Goal: Task Accomplishment & Management: Complete application form

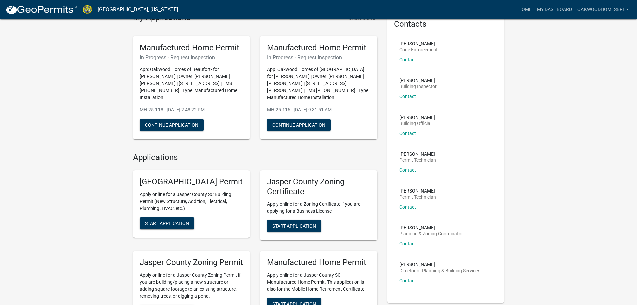
scroll to position [100, 0]
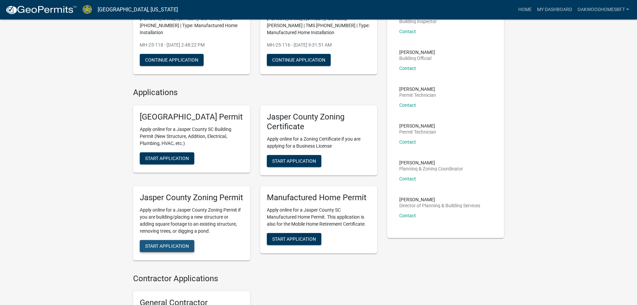
click at [180, 248] on span "Start Application" at bounding box center [167, 245] width 44 height 5
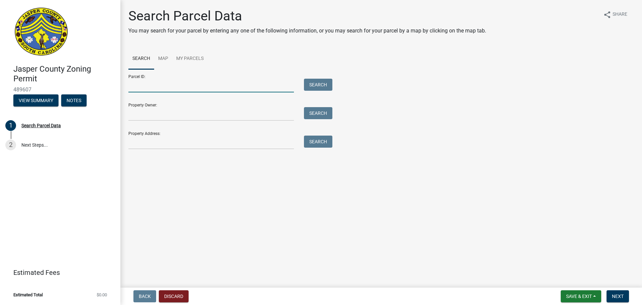
click at [150, 86] on input "Parcel ID:" at bounding box center [211, 86] width 166 height 14
type input "[PHONE_NUMBER]"
click at [324, 86] on button "Search" at bounding box center [318, 85] width 28 height 12
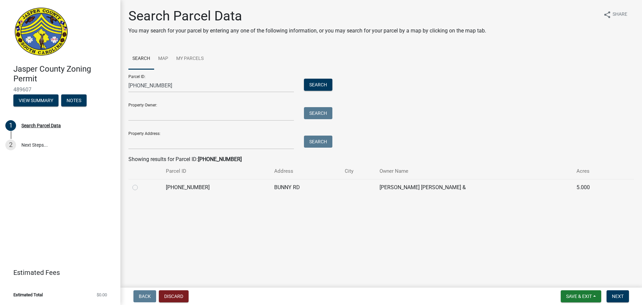
click at [253, 183] on td "[PHONE_NUMBER]" at bounding box center [216, 187] width 108 height 16
click at [254, 190] on td "[PHONE_NUMBER]" at bounding box center [216, 187] width 108 height 16
click at [140, 183] on label at bounding box center [140, 183] width 0 height 0
click at [140, 188] on input "radio" at bounding box center [142, 185] width 4 height 4
radio input "true"
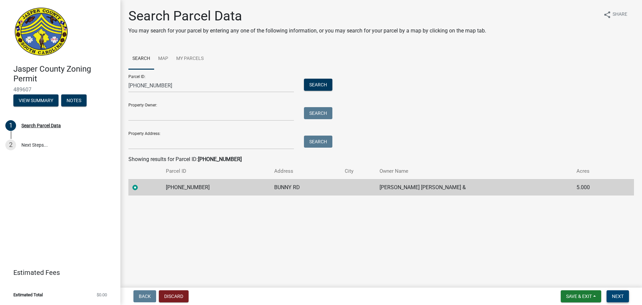
click at [627, 292] on button "Next" at bounding box center [618, 296] width 22 height 12
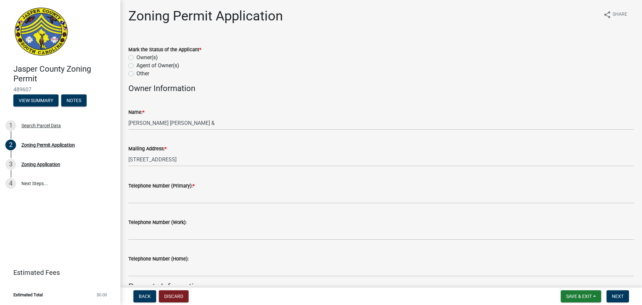
click at [150, 67] on label "Agent of Owner(s)" at bounding box center [157, 66] width 43 height 8
click at [141, 66] on input "Agent of Owner(s)" at bounding box center [138, 64] width 4 height 4
radio input "true"
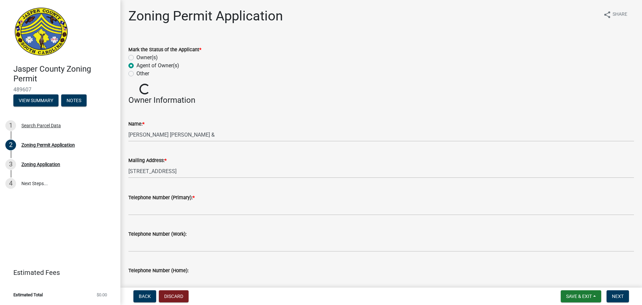
click at [150, 67] on label "Agent of Owner(s)" at bounding box center [157, 66] width 43 height 8
click at [141, 66] on input "Agent of Owner(s)" at bounding box center [138, 64] width 4 height 4
click at [143, 75] on label "Other" at bounding box center [142, 74] width 13 height 8
click at [141, 74] on input "Other" at bounding box center [138, 72] width 4 height 4
radio input "true"
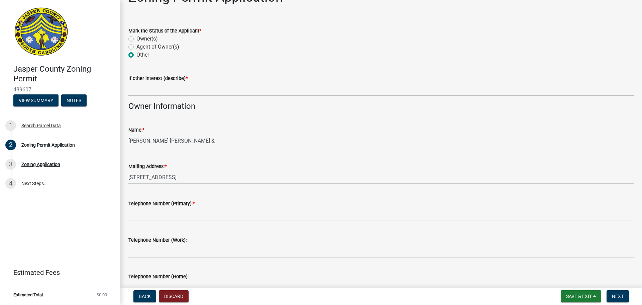
scroll to position [33, 0]
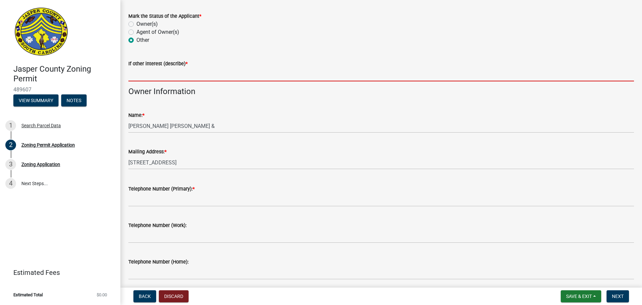
click at [228, 73] on input "If other interest (describe) *" at bounding box center [381, 75] width 506 height 14
type input "oakwood homes of [GEOGRAPHIC_DATA]"
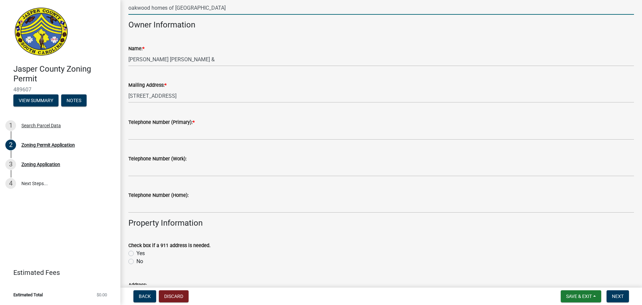
scroll to position [100, 0]
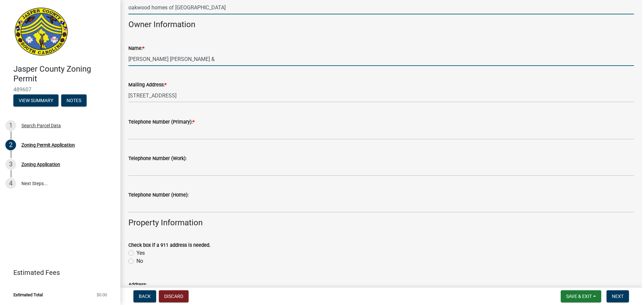
click at [251, 57] on input "[PERSON_NAME] [PERSON_NAME] &" at bounding box center [381, 59] width 506 height 14
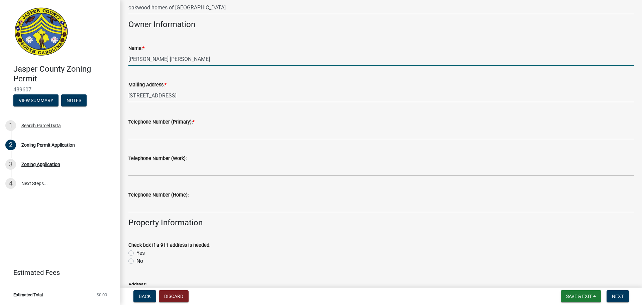
type input "[PERSON_NAME] [PERSON_NAME]"
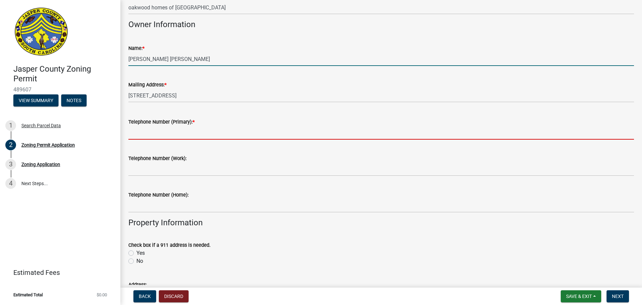
click at [263, 128] on input "Telephone Number (Primary): *" at bounding box center [381, 133] width 506 height 14
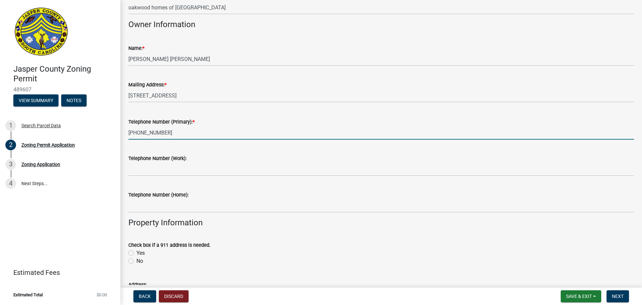
type input "[PHONE_NUMBER]"
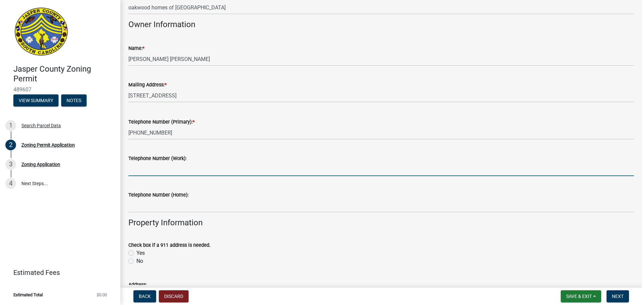
click at [287, 166] on input "Telephone Number (Work):" at bounding box center [381, 169] width 506 height 14
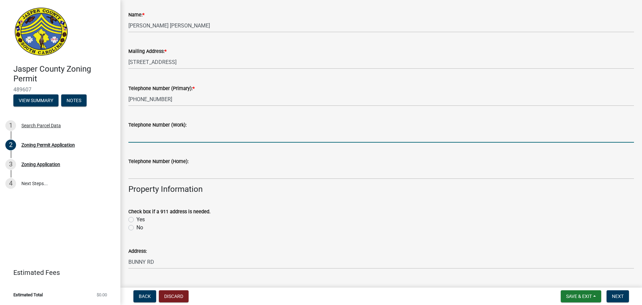
drag, startPoint x: 260, startPoint y: 193, endPoint x: 254, endPoint y: 198, distance: 7.6
click at [260, 193] on h4 "Property Information" at bounding box center [381, 189] width 506 height 10
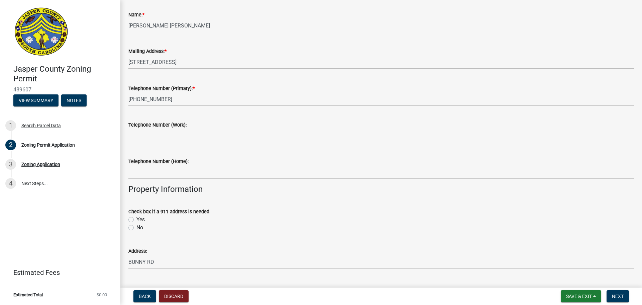
click at [136, 228] on label "No" at bounding box center [139, 227] width 7 height 8
click at [136, 228] on input "No" at bounding box center [138, 225] width 4 height 4
radio input "true"
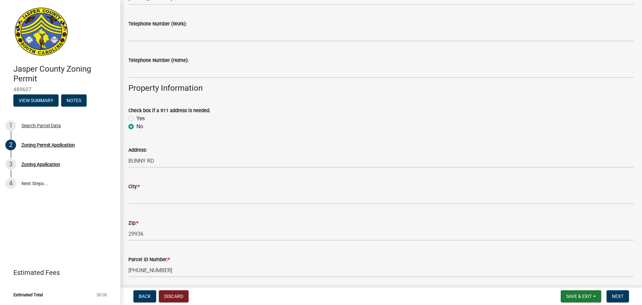
scroll to position [268, 0]
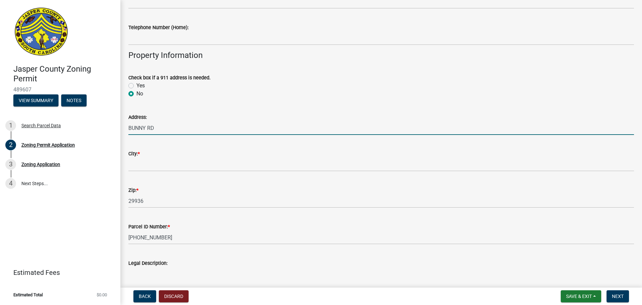
click at [129, 128] on input "BUNNY RD" at bounding box center [381, 128] width 506 height 14
type input "[STREET_ADDRESS]"
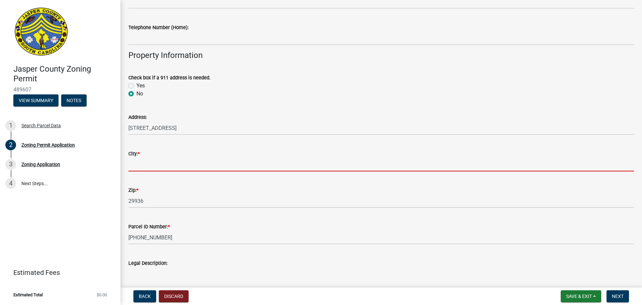
click at [184, 162] on input "City: *" at bounding box center [381, 165] width 506 height 14
type input "Ridgeland"
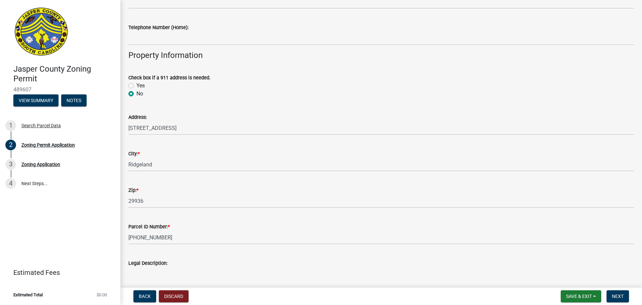
click at [199, 183] on div "Zip: * 29936" at bounding box center [381, 192] width 506 height 31
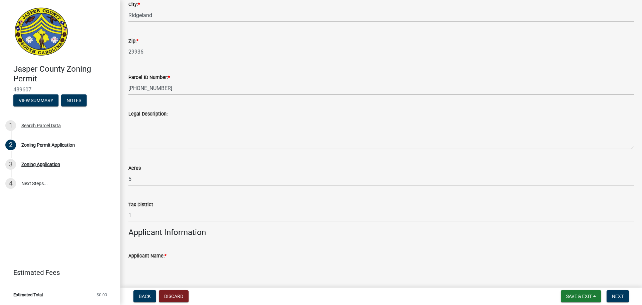
scroll to position [435, 0]
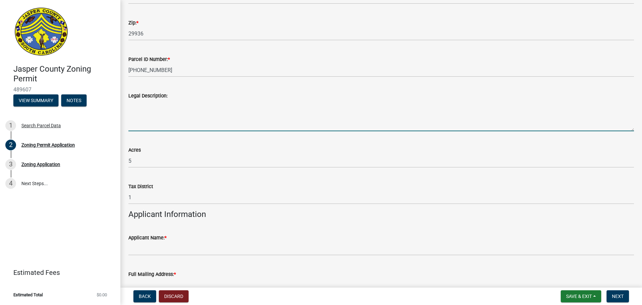
click at [187, 110] on textarea "Legal Description:" at bounding box center [381, 115] width 506 height 31
click at [186, 116] on textarea "Legal Description:" at bounding box center [381, 115] width 506 height 31
click at [190, 139] on div "Acres 5" at bounding box center [381, 151] width 506 height 31
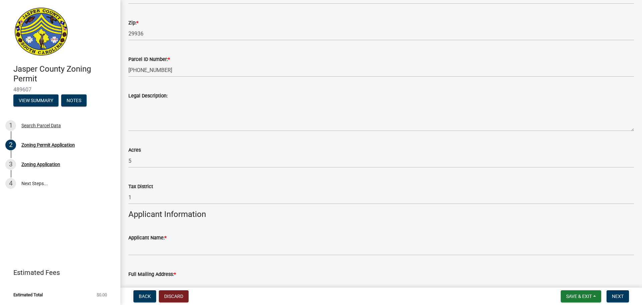
scroll to position [502, 0]
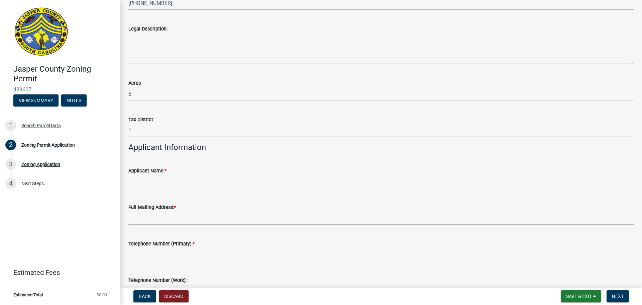
click at [177, 174] on div "Applicant Name: *" at bounding box center [381, 171] width 506 height 8
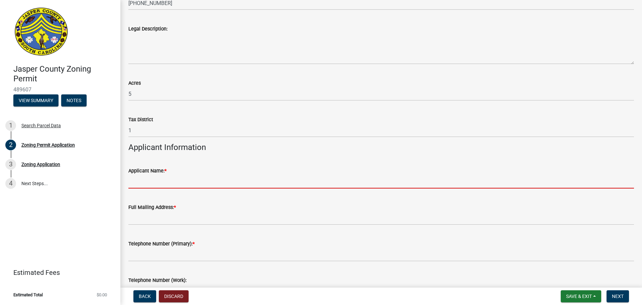
click at [176, 181] on input "Applicant Name: *" at bounding box center [381, 182] width 506 height 14
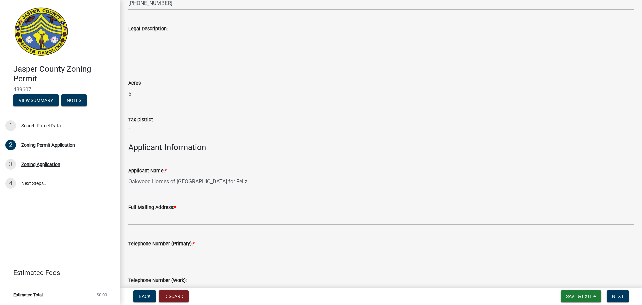
type input "Oakwood Homes of [GEOGRAPHIC_DATA] for Feliz"
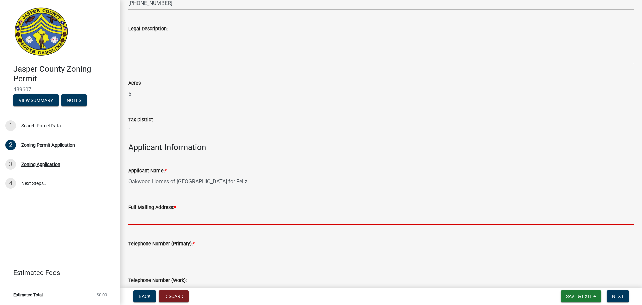
click at [196, 217] on input "Full Mailing Address: *" at bounding box center [381, 218] width 506 height 14
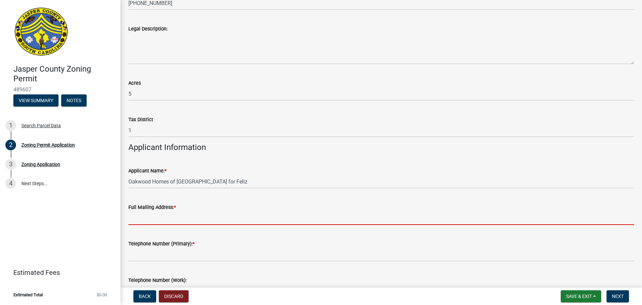
type input "[STREET_ADDRESS][PERSON_NAME]"
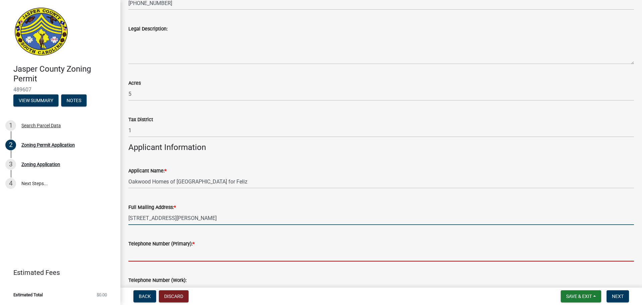
type input "8438464536"
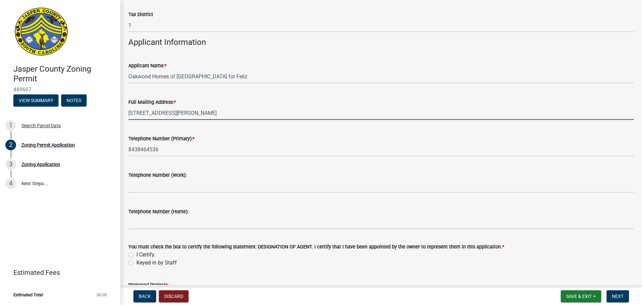
scroll to position [702, 0]
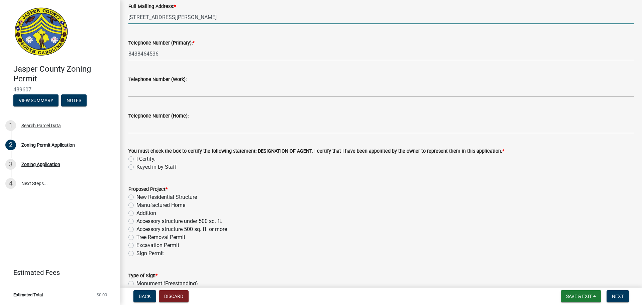
click at [146, 158] on label "I Certify." at bounding box center [145, 159] width 19 height 8
click at [141, 158] on input "I Certify." at bounding box center [138, 157] width 4 height 4
radio input "true"
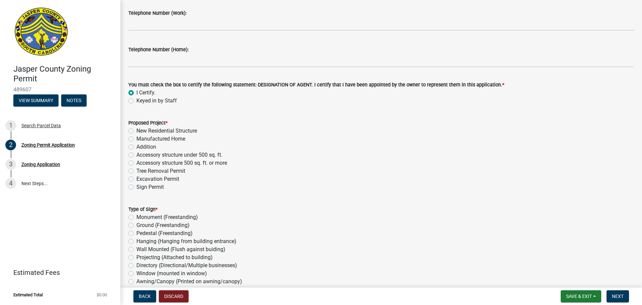
scroll to position [769, 0]
click at [156, 137] on label "Manufactured Home" at bounding box center [160, 138] width 49 height 8
click at [141, 137] on input "Manufactured Home" at bounding box center [138, 136] width 4 height 4
radio input "true"
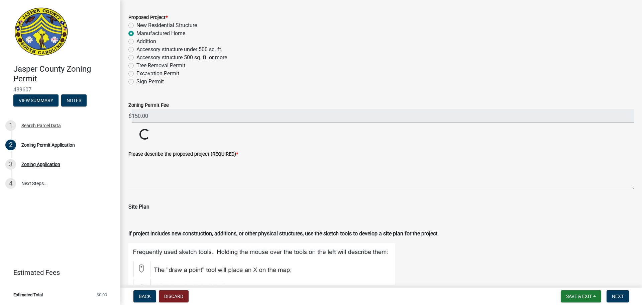
scroll to position [903, 0]
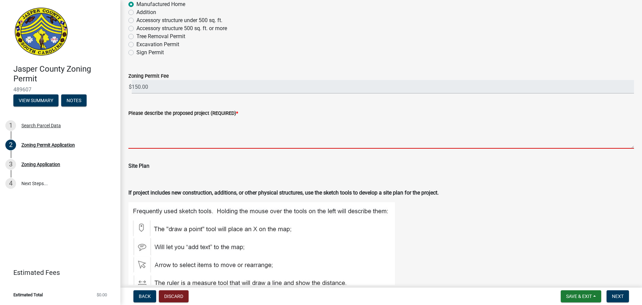
click at [155, 135] on textarea "Please describe the proposed project (REQUIRED) *" at bounding box center [381, 132] width 506 height 31
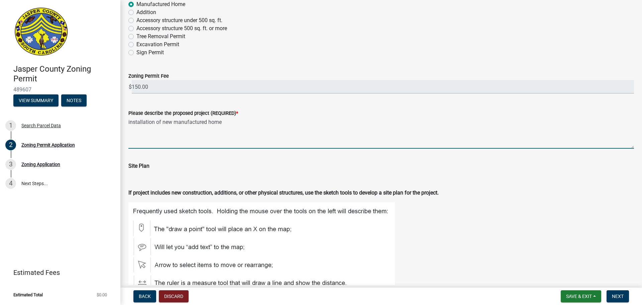
type textarea "installation of new manufactured home"
click at [160, 157] on div "Site Plan" at bounding box center [381, 168] width 506 height 29
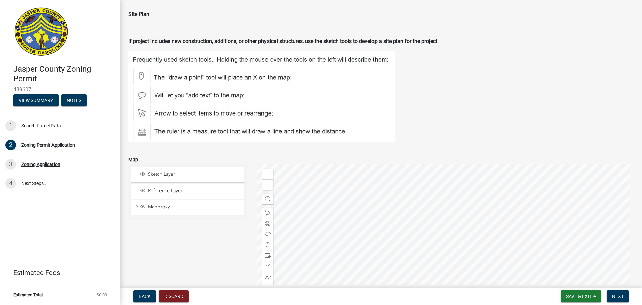
scroll to position [1170, 0]
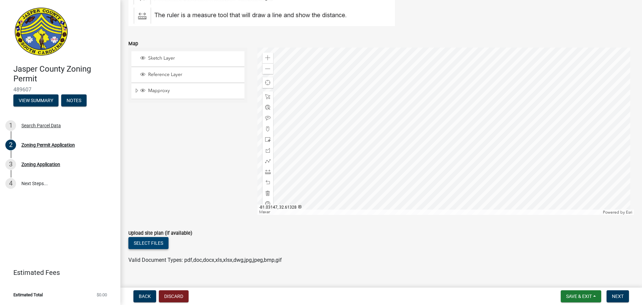
click at [168, 243] on button "Select files" at bounding box center [148, 243] width 40 height 12
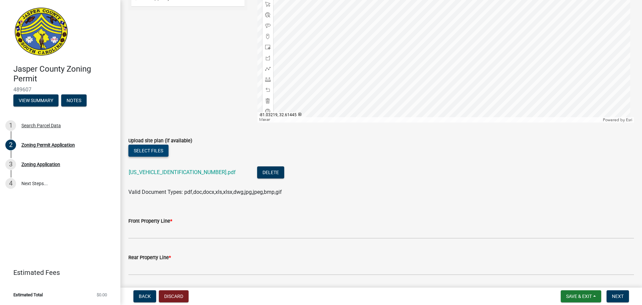
scroll to position [1271, 0]
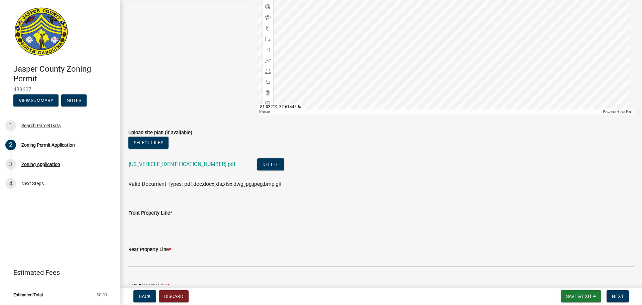
click at [174, 160] on div "[US_VEHICLE_IDENTIFICATION_NUMBER].pdf" at bounding box center [188, 165] width 118 height 14
click at [179, 159] on div "[US_VEHICLE_IDENTIFICATION_NUMBER].pdf" at bounding box center [188, 165] width 118 height 14
click at [176, 167] on link "[US_VEHICLE_IDENTIFICATION_NUMBER].pdf" at bounding box center [182, 164] width 107 height 6
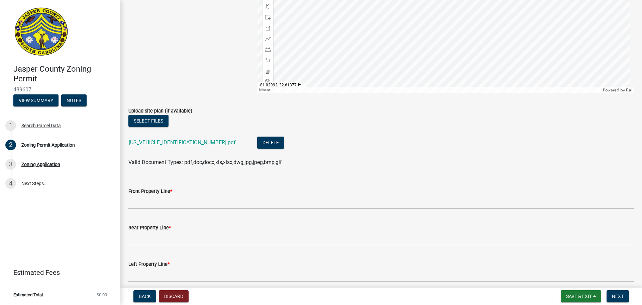
scroll to position [1304, 0]
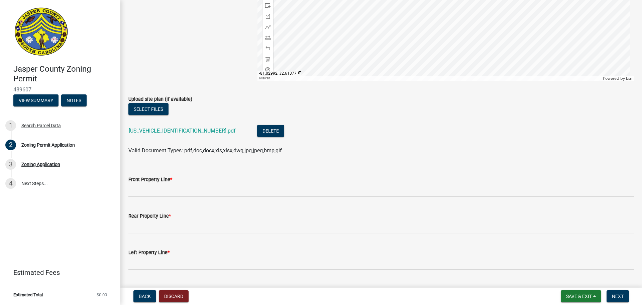
click at [217, 181] on div "Front Property Line *" at bounding box center [381, 179] width 506 height 8
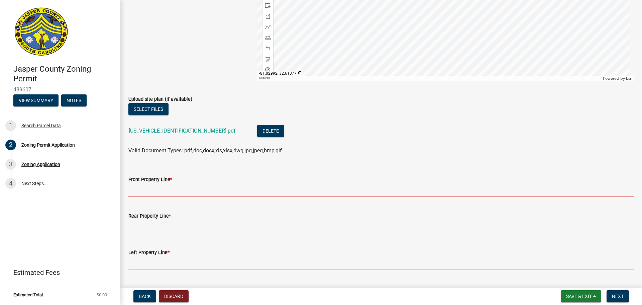
click at [215, 187] on input "Front Property Line *" at bounding box center [381, 190] width 506 height 14
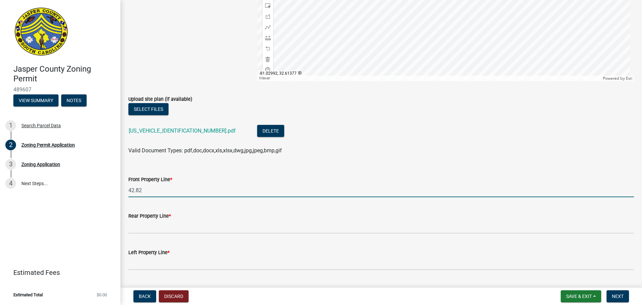
type input "42.82"
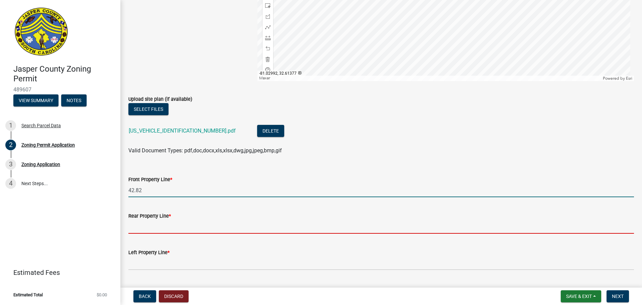
click at [202, 228] on input "Rear Property Line *" at bounding box center [381, 227] width 506 height 14
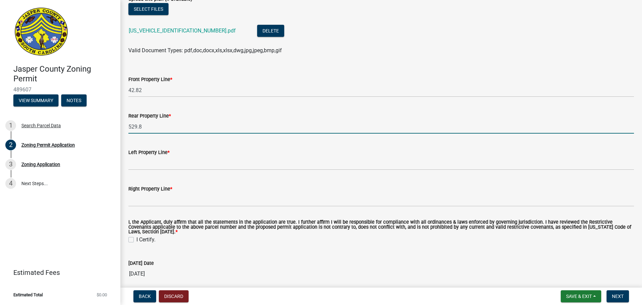
scroll to position [1405, 0]
type input "529.8"
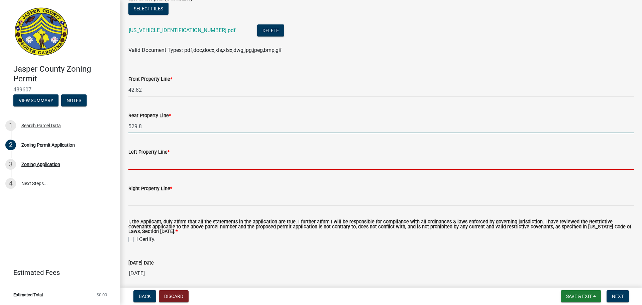
click at [179, 165] on input "Left Property Line *" at bounding box center [381, 163] width 506 height 14
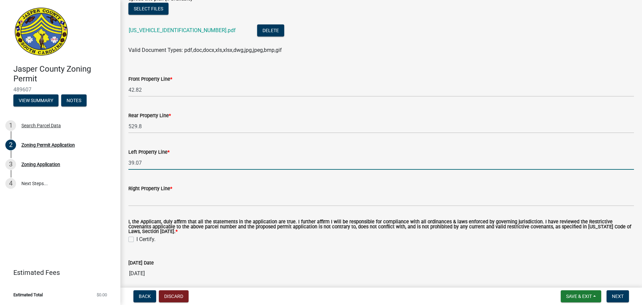
type input "39.07"
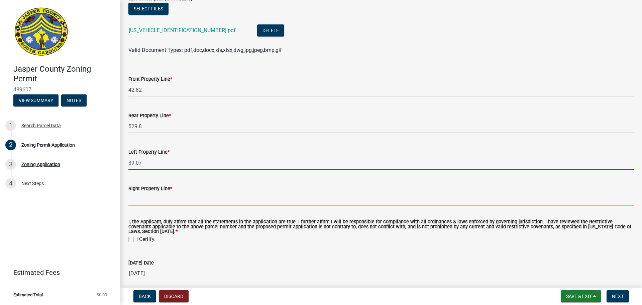
click at [160, 199] on input "Right Property Line *" at bounding box center [381, 199] width 506 height 14
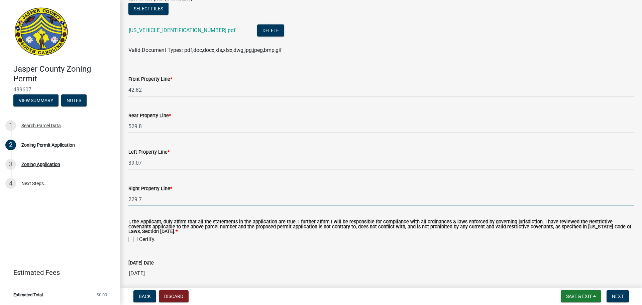
type input "229.7"
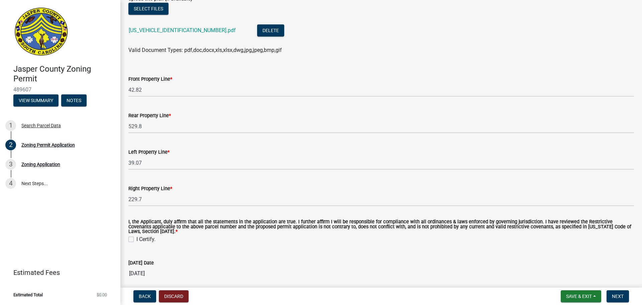
click at [148, 239] on label "I Certify." at bounding box center [145, 239] width 19 height 8
click at [141, 239] on input "I Certify." at bounding box center [138, 237] width 4 height 4
checkbox input "true"
click at [287, 237] on div "I Certify." at bounding box center [381, 239] width 506 height 8
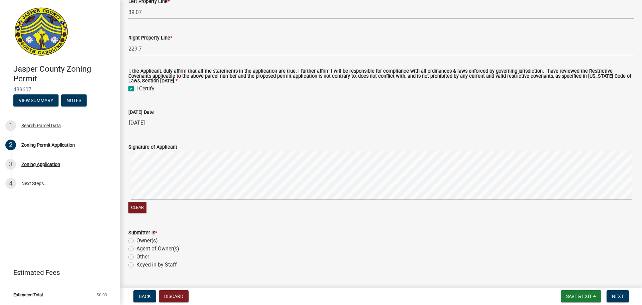
scroll to position [1571, 0]
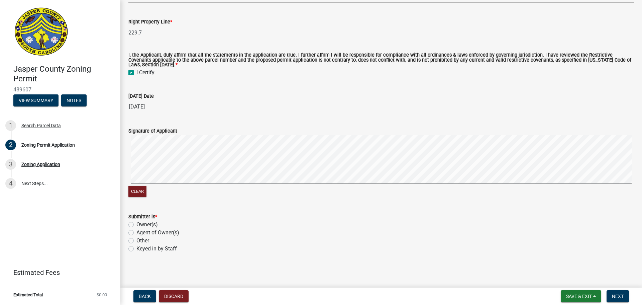
click at [140, 238] on label "Other" at bounding box center [142, 240] width 13 height 8
click at [140, 238] on input "Other" at bounding box center [138, 238] width 4 height 4
radio input "true"
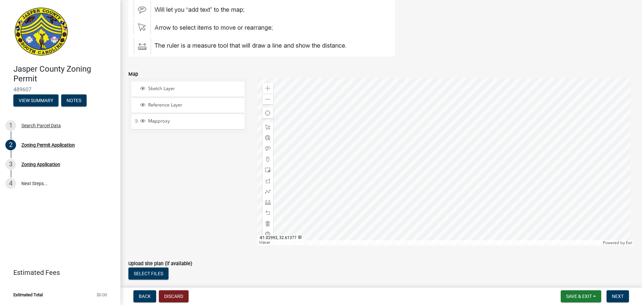
scroll to position [1137, 0]
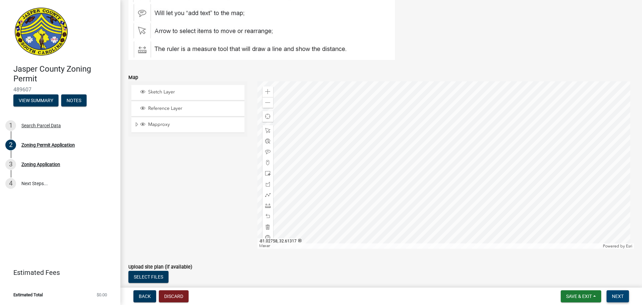
click at [622, 300] on button "Next" at bounding box center [618, 296] width 22 height 12
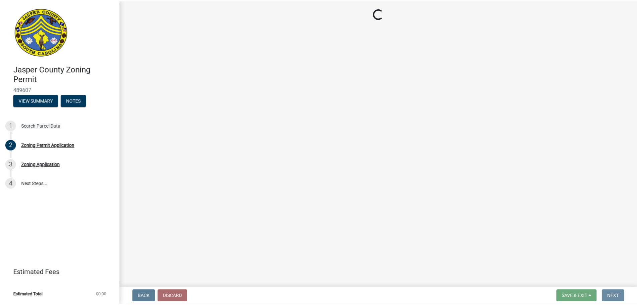
scroll to position [0, 0]
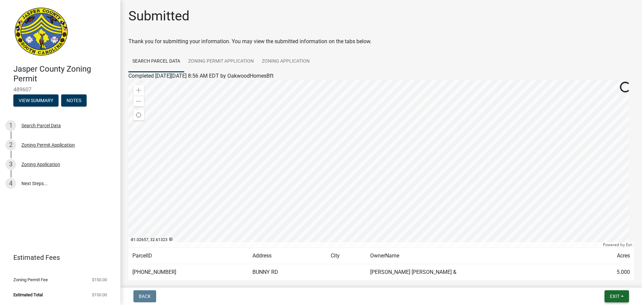
click at [628, 294] on button "Exit" at bounding box center [617, 296] width 24 height 12
click at [608, 282] on button "Save & Exit" at bounding box center [603, 279] width 54 height 16
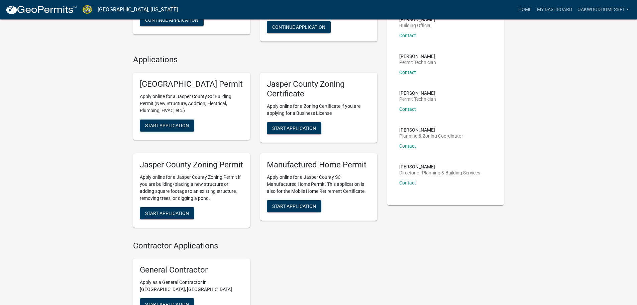
scroll to position [134, 0]
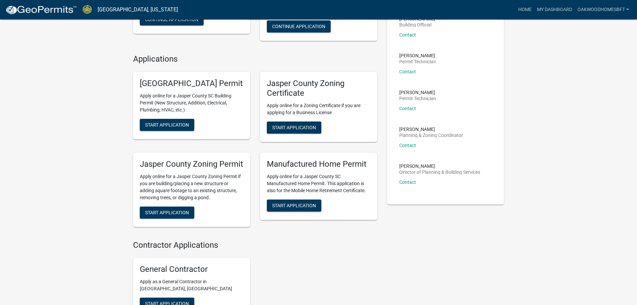
click at [301, 208] on div "Manufactured Home Permit Apply online for a Jasper County [GEOGRAPHIC_DATA] Man…" at bounding box center [318, 185] width 117 height 67
click at [301, 211] on button "Start Application" at bounding box center [294, 205] width 55 height 12
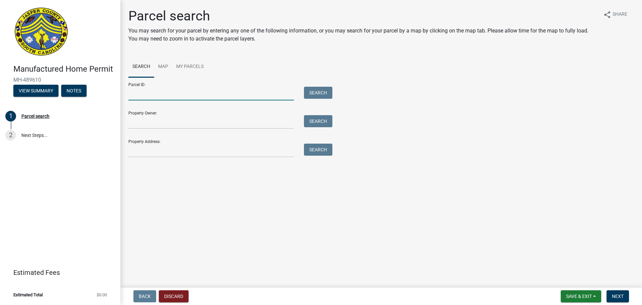
click at [149, 88] on input "Parcel ID:" at bounding box center [211, 94] width 166 height 14
type input "[PHONE_NUMBER]"
click at [328, 93] on button "Search" at bounding box center [318, 93] width 28 height 12
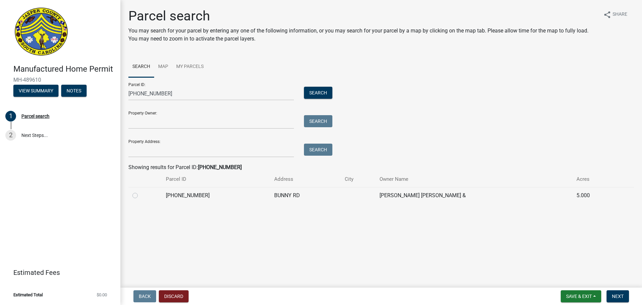
click at [341, 191] on td at bounding box center [358, 195] width 35 height 16
click at [140, 191] on label at bounding box center [140, 191] width 0 height 0
click at [140, 195] on input "radio" at bounding box center [142, 193] width 4 height 4
radio input "true"
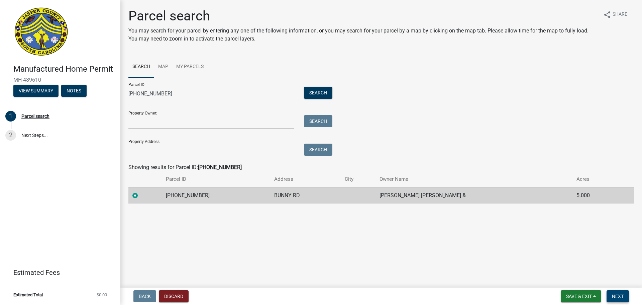
click at [616, 293] on button "Next" at bounding box center [618, 296] width 22 height 12
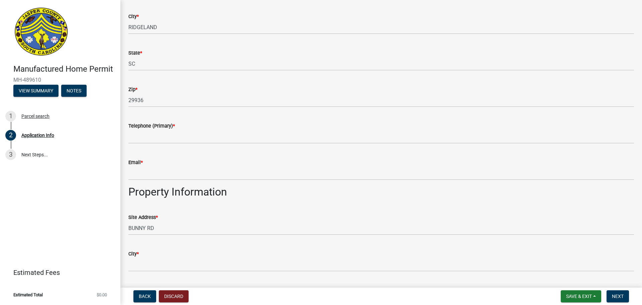
scroll to position [435, 0]
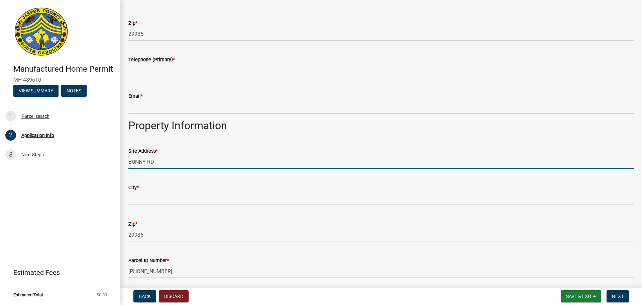
click at [128, 169] on input "BUNNY RD" at bounding box center [381, 162] width 506 height 14
type input "[STREET_ADDRESS]"
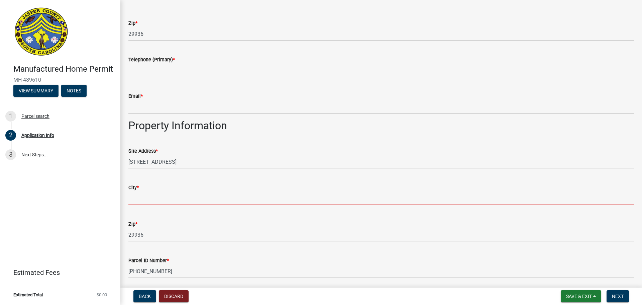
drag, startPoint x: 152, startPoint y: 201, endPoint x: 152, endPoint y: 209, distance: 8.0
click at [152, 201] on input "City *" at bounding box center [381, 198] width 506 height 14
type input "Ridgeland"
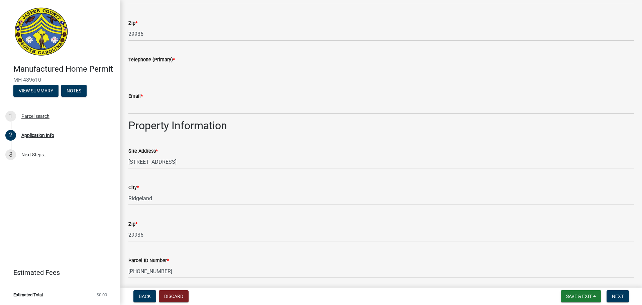
click at [185, 228] on div "Zip *" at bounding box center [381, 224] width 506 height 8
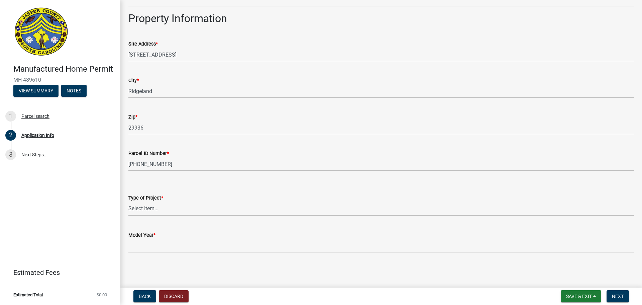
click at [166, 207] on select "Select Item... Manufactured Home Installation Mobile Home Retirement - Certific…" at bounding box center [381, 209] width 506 height 14
click at [128, 202] on select "Select Item... Manufactured Home Installation Mobile Home Retirement - Certific…" at bounding box center [381, 209] width 506 height 14
select select "00748aa1-56c2-4786-b7ff-9b3cb1d8d455"
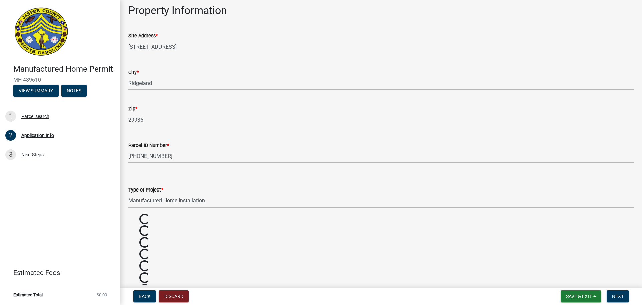
click at [228, 186] on form "Type of Project * Select Item... Manufactured Home Installation Mobile Home Ret…" at bounding box center [381, 193] width 506 height 30
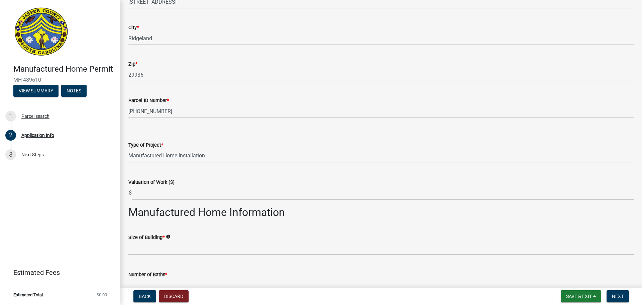
scroll to position [650, 0]
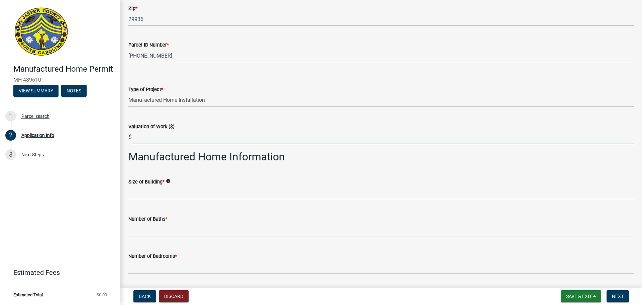
click at [209, 144] on input "text" at bounding box center [383, 137] width 502 height 14
type input "99362.79"
click at [209, 186] on div "Size of Building * info" at bounding box center [381, 182] width 506 height 8
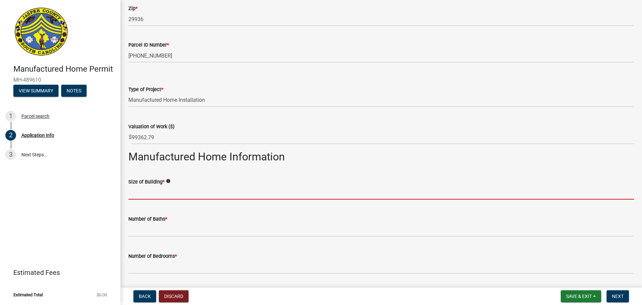
click at [201, 199] on input "text" at bounding box center [381, 193] width 506 height 14
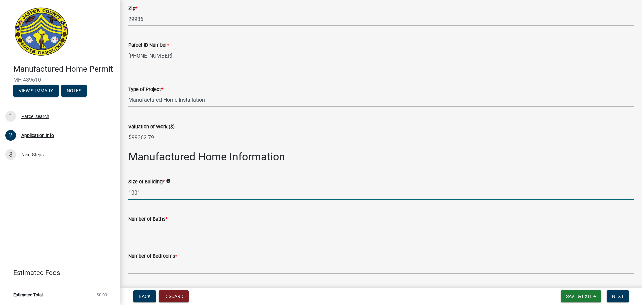
type input "1001"
click at [173, 219] on div "Number of Baths *" at bounding box center [381, 220] width 506 height 31
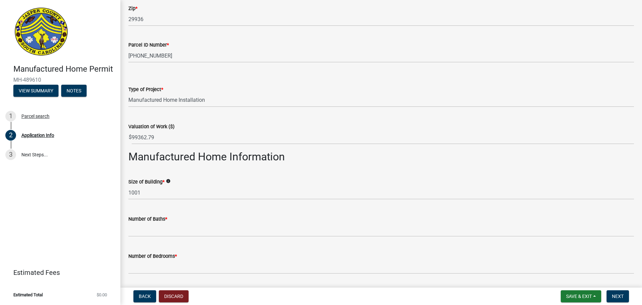
click at [227, 223] on div "Number of Baths *" at bounding box center [381, 219] width 506 height 8
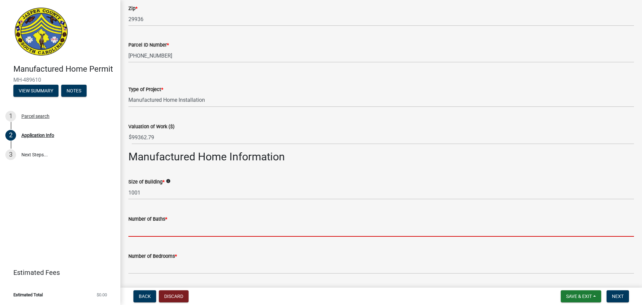
click at [225, 233] on input "text" at bounding box center [381, 230] width 506 height 14
type input "2"
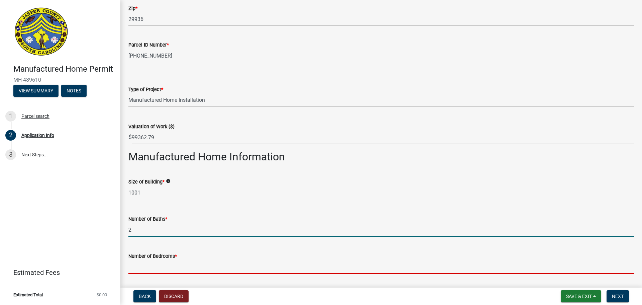
click at [177, 274] on input "text" at bounding box center [381, 267] width 506 height 14
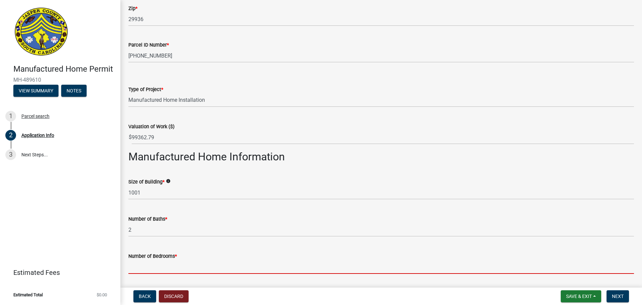
type input "3"
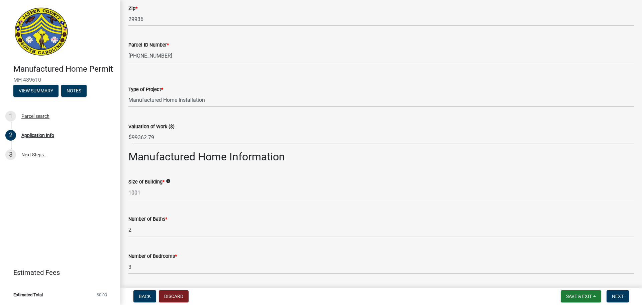
click at [230, 256] on div "Number of Bedrooms * 3" at bounding box center [381, 257] width 506 height 31
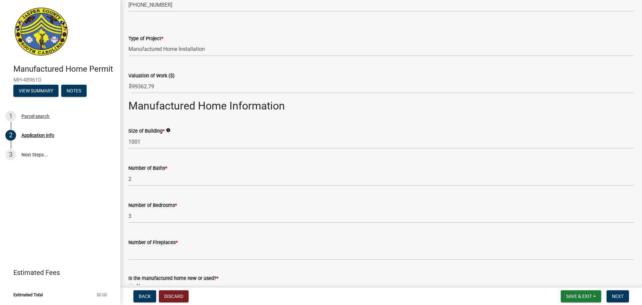
scroll to position [817, 0]
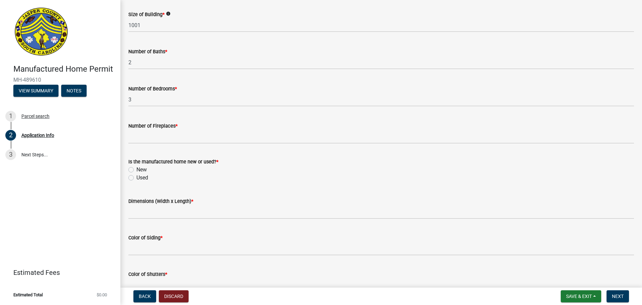
click at [141, 174] on label "New" at bounding box center [141, 170] width 10 height 8
click at [141, 170] on input "New" at bounding box center [138, 168] width 4 height 4
radio input "true"
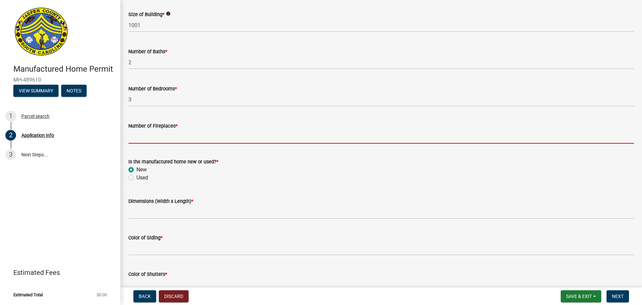
click at [157, 143] on input "text" at bounding box center [381, 137] width 506 height 14
type input "0"
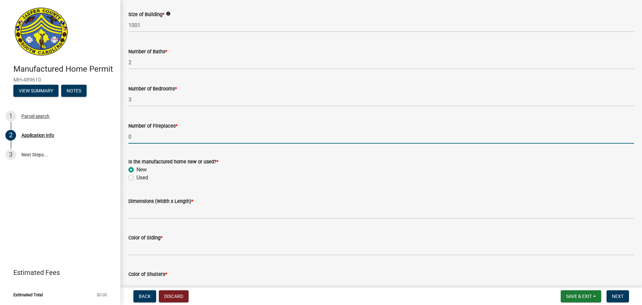
click at [177, 181] on div "Used" at bounding box center [381, 178] width 506 height 8
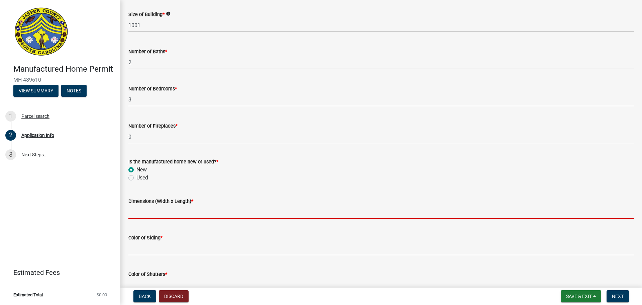
click at [170, 219] on input "Dimensions (Width x Length) *" at bounding box center [381, 212] width 506 height 14
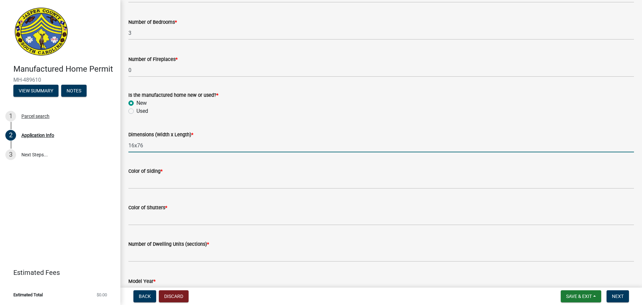
scroll to position [884, 0]
type input "16x76"
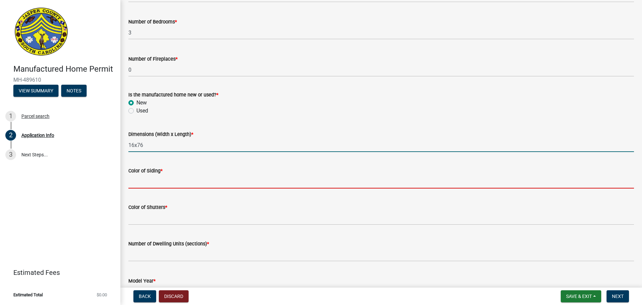
click at [214, 188] on input "Color of Siding *" at bounding box center [381, 182] width 506 height 14
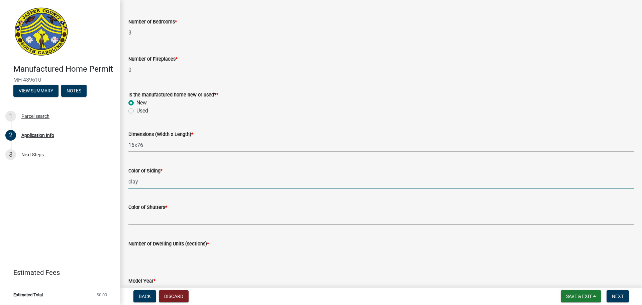
type input "clay"
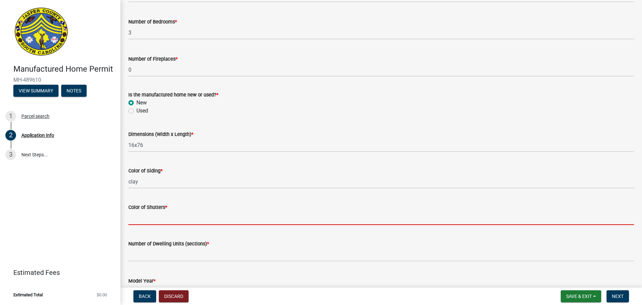
click at [236, 225] on input "Color of Shutters *" at bounding box center [381, 218] width 506 height 14
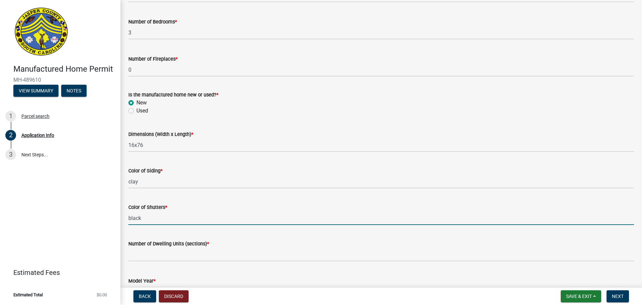
type input "black"
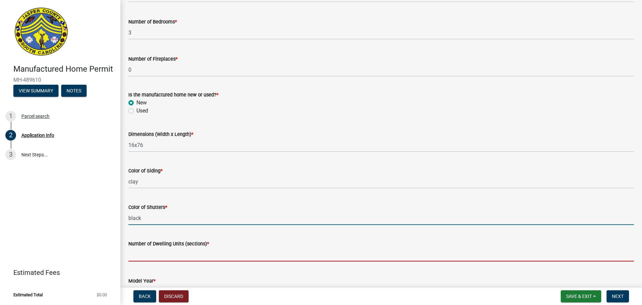
click at [224, 258] on input "text" at bounding box center [381, 254] width 506 height 14
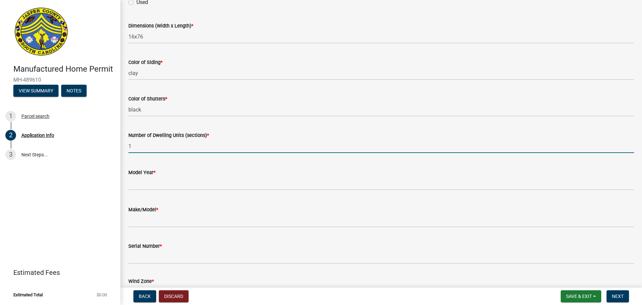
scroll to position [1051, 0]
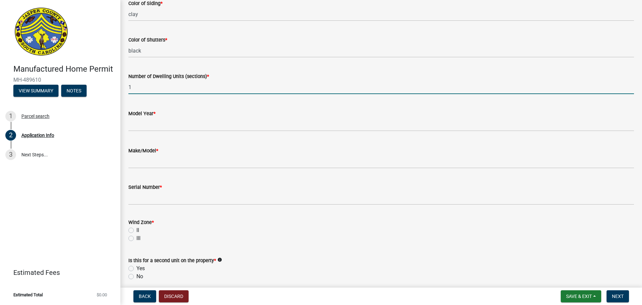
type input "1"
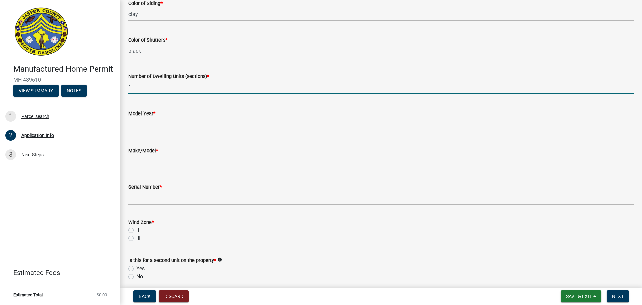
click at [166, 131] on input "text" at bounding box center [381, 124] width 506 height 14
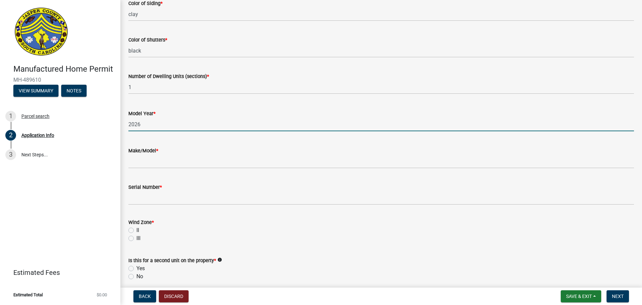
type input "2026"
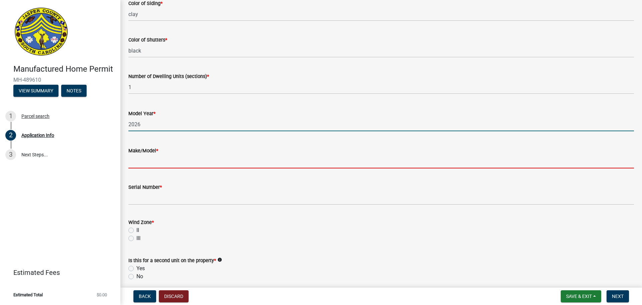
click at [172, 167] on input "Make/Model *" at bounding box center [381, 161] width 506 height 14
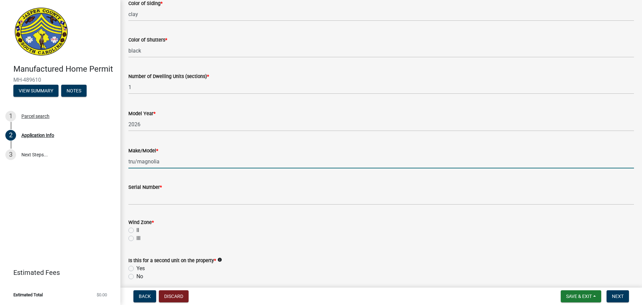
type input "tru/magnolia"
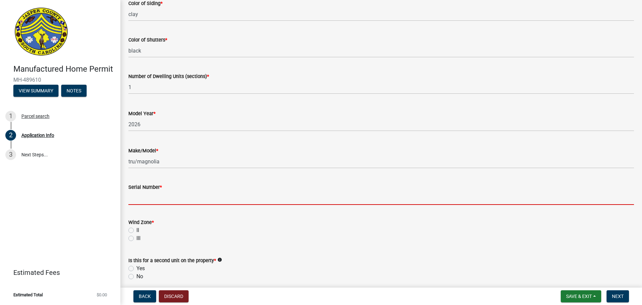
click at [198, 205] on input "Serial Number *" at bounding box center [381, 198] width 506 height 14
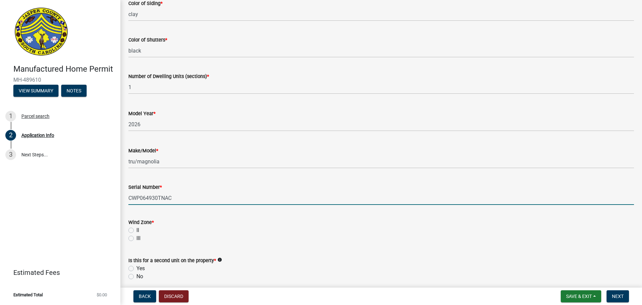
type input "CWP064930TNAC"
click at [135, 234] on div "II" at bounding box center [381, 230] width 506 height 8
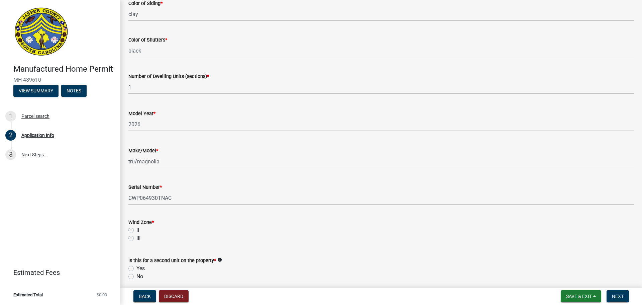
click at [136, 234] on label "II" at bounding box center [137, 230] width 3 height 8
click at [136, 230] on input "II" at bounding box center [138, 228] width 4 height 4
radio input "true"
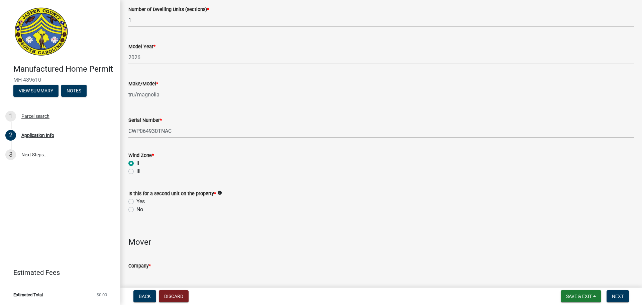
click at [136, 213] on label "No" at bounding box center [139, 209] width 7 height 8
click at [136, 210] on input "No" at bounding box center [138, 207] width 4 height 4
radio input "true"
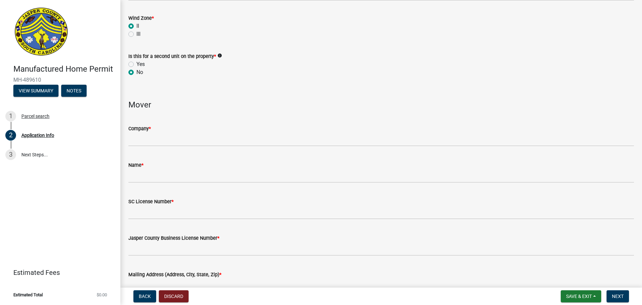
scroll to position [1319, 0]
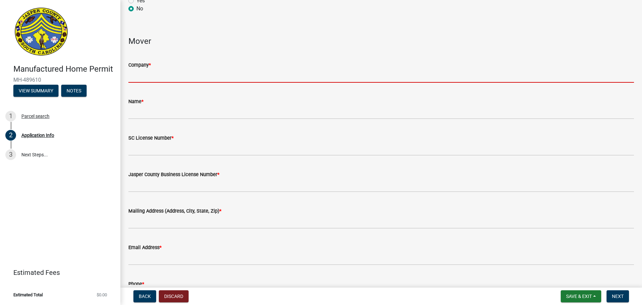
click at [194, 83] on input "Company *" at bounding box center [381, 76] width 506 height 14
type input "Oakwood Homes of [GEOGRAPHIC_DATA]"
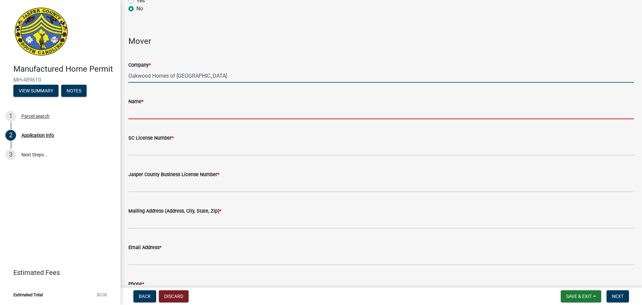
type input "Oakwood Homes of [GEOGRAPHIC_DATA]"
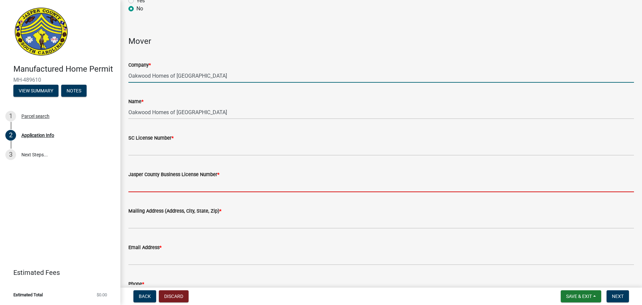
type input "SC"
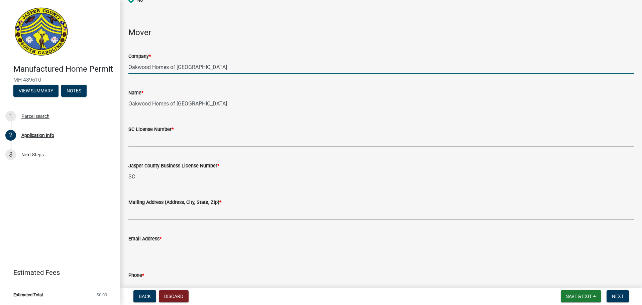
scroll to position [1352, 0]
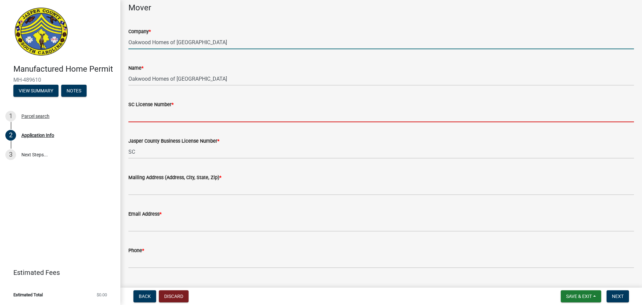
click at [185, 122] on input "SC License Number *" at bounding box center [381, 115] width 506 height 14
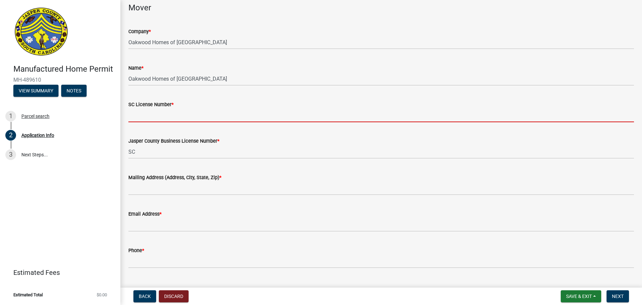
type input "35793"
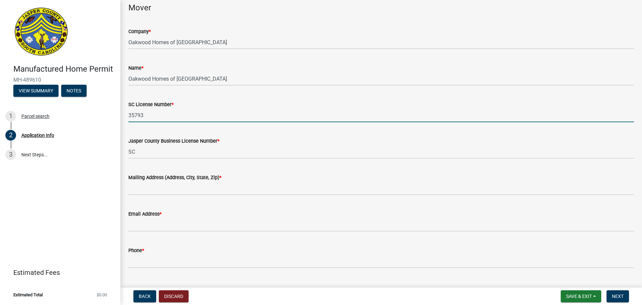
click at [228, 91] on wm-data-entity-input "Name * Oakwood Homes of [GEOGRAPHIC_DATA]" at bounding box center [381, 73] width 506 height 36
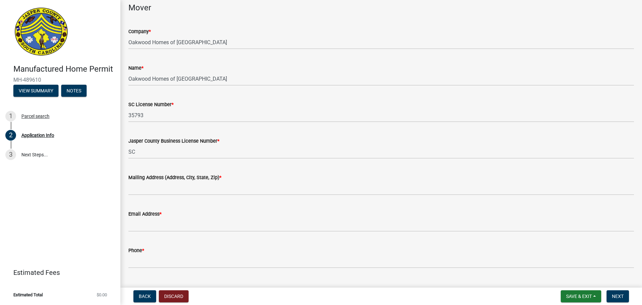
scroll to position [1419, 0]
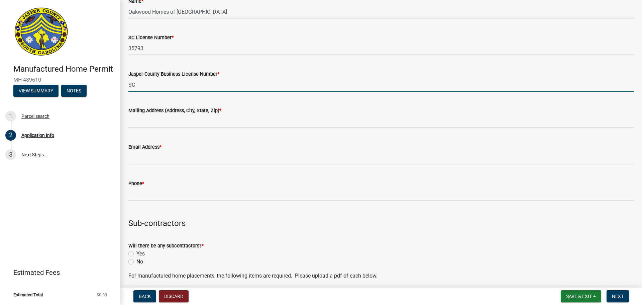
click at [201, 92] on input "SC" at bounding box center [381, 85] width 506 height 14
drag, startPoint x: 193, startPoint y: 95, endPoint x: 73, endPoint y: 95, distance: 120.4
click at [73, 95] on div "Manufactured Home Permit MH-489610 View Summary Notes 1 Parcel search 2 Applica…" at bounding box center [321, 152] width 642 height 305
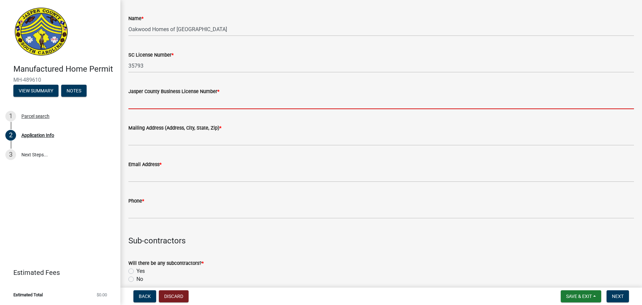
scroll to position [1386, 0]
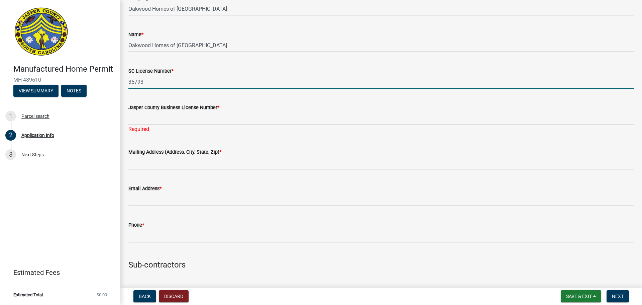
click at [164, 89] on input "35793" at bounding box center [381, 82] width 506 height 14
drag, startPoint x: 164, startPoint y: 93, endPoint x: 13, endPoint y: 75, distance: 151.6
click at [27, 82] on div "Manufactured Home Permit MH-489610 View Summary Notes 1 Parcel search 2 Applica…" at bounding box center [321, 152] width 642 height 305
type input "11696"
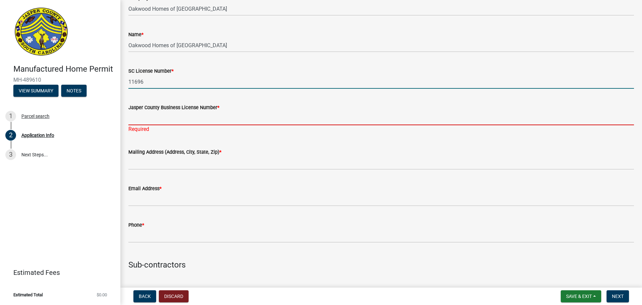
click at [179, 125] on input "Jasper County Business License Number *" at bounding box center [381, 118] width 506 height 14
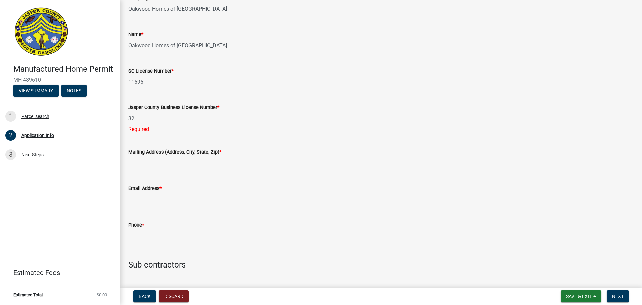
type input "321991"
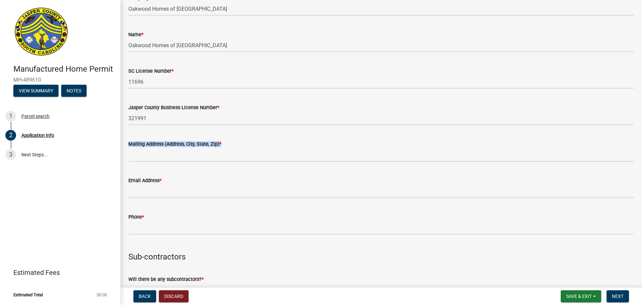
click at [227, 156] on form "Mailing Address (Address, City, State, Zip) *" at bounding box center [381, 151] width 506 height 22
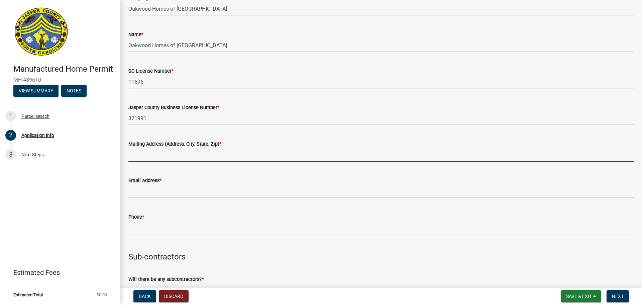
click at [226, 162] on input "Mailing Address (Address, City, State, Zip) *" at bounding box center [381, 155] width 506 height 14
type input "[STREET_ADDRESS][PERSON_NAME]"
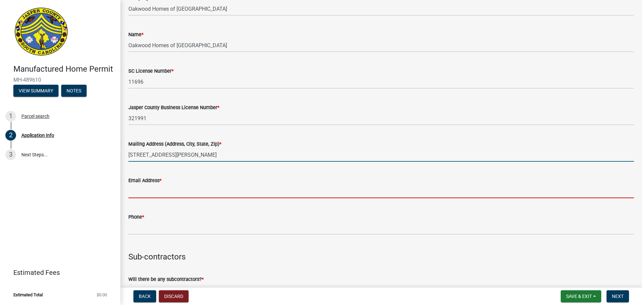
type input "[PERSON_NAME][EMAIL_ADDRESS][PERSON_NAME][DOMAIN_NAME]"
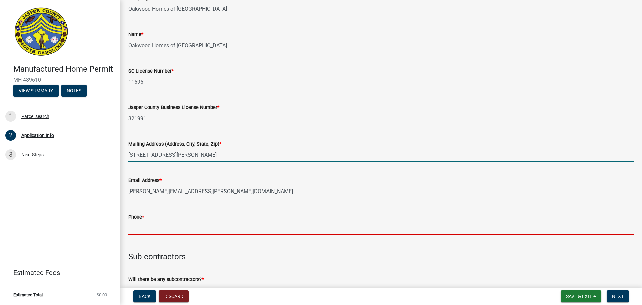
type input "8438464536"
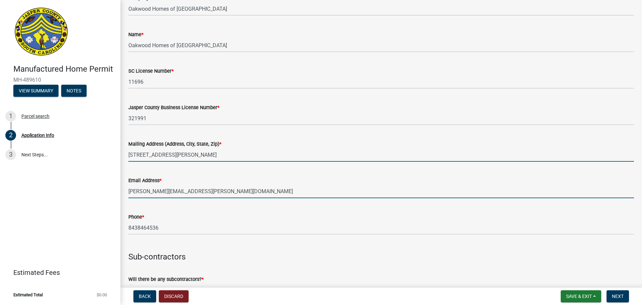
click at [206, 198] on input "[PERSON_NAME][EMAIL_ADDRESS][PERSON_NAME][DOMAIN_NAME]" at bounding box center [381, 191] width 506 height 14
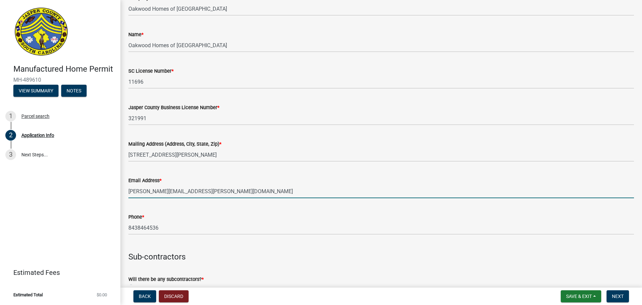
type input "[EMAIL_ADDRESS][DOMAIN_NAME]"
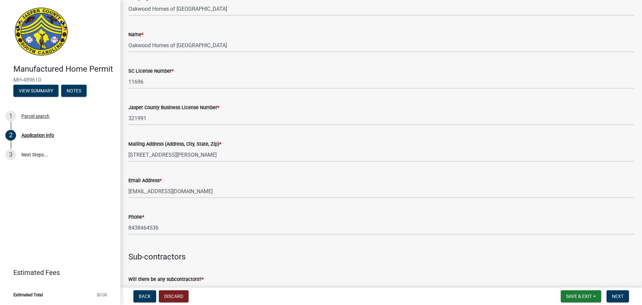
click at [232, 215] on div "Phone * [PHONE_NUMBER]" at bounding box center [381, 218] width 506 height 31
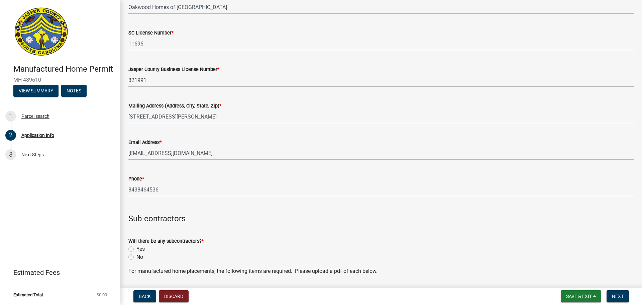
scroll to position [1486, 0]
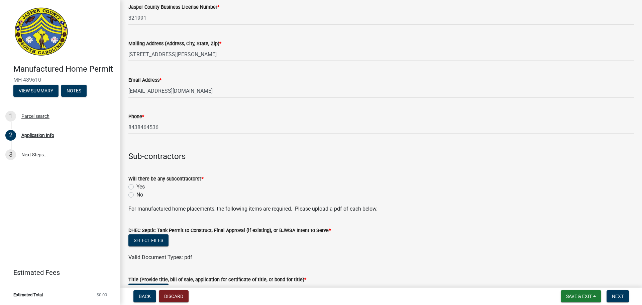
click at [138, 191] on label "Yes" at bounding box center [140, 187] width 8 height 8
click at [138, 187] on input "Yes" at bounding box center [138, 185] width 4 height 4
radio input "true"
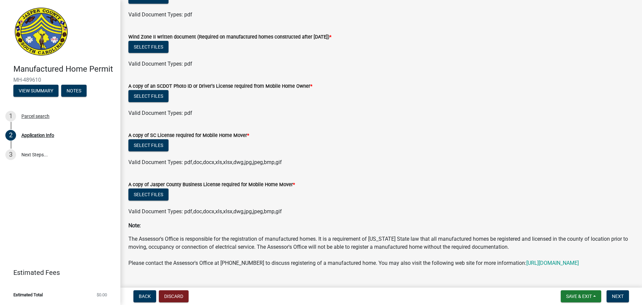
scroll to position [1787, 0]
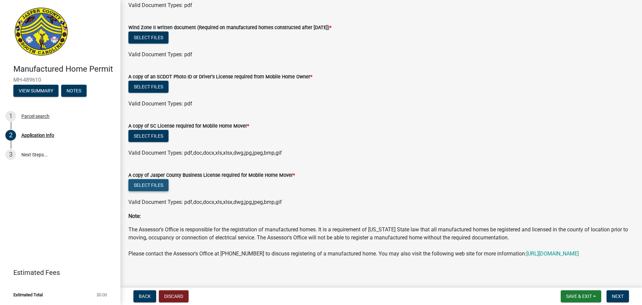
click at [144, 191] on button "Select files" at bounding box center [148, 185] width 40 height 12
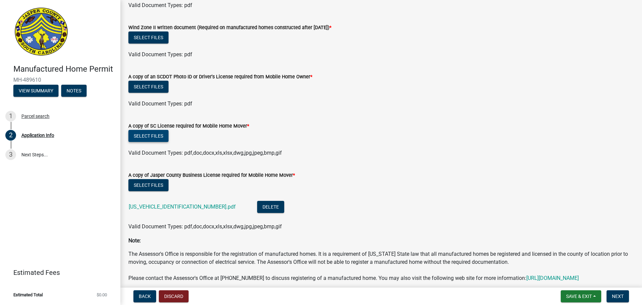
click at [156, 142] on button "Select files" at bounding box center [148, 136] width 40 height 12
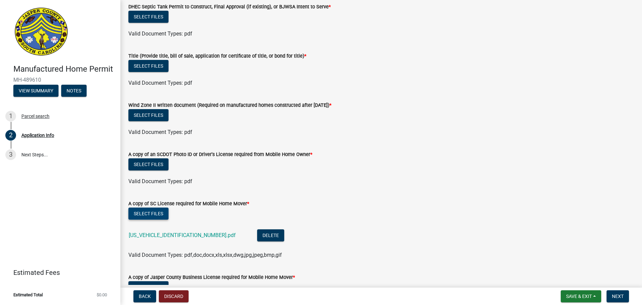
scroll to position [1687, 0]
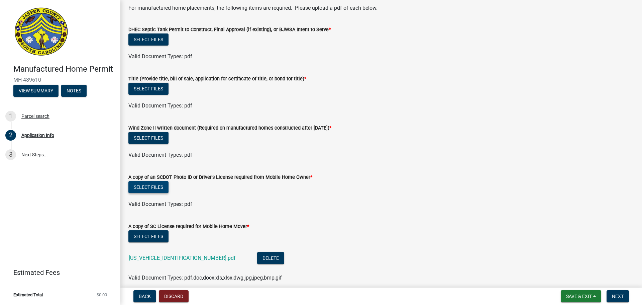
click at [162, 193] on button "Select files" at bounding box center [148, 187] width 40 height 12
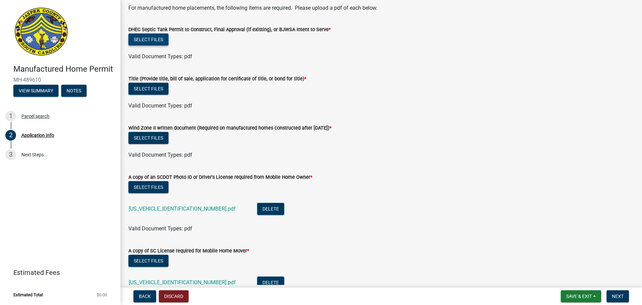
click at [162, 45] on button "Select files" at bounding box center [148, 39] width 40 height 12
click at [157, 95] on button "Select files" at bounding box center [148, 89] width 40 height 12
click at [152, 43] on button "Select files" at bounding box center [148, 39] width 40 height 12
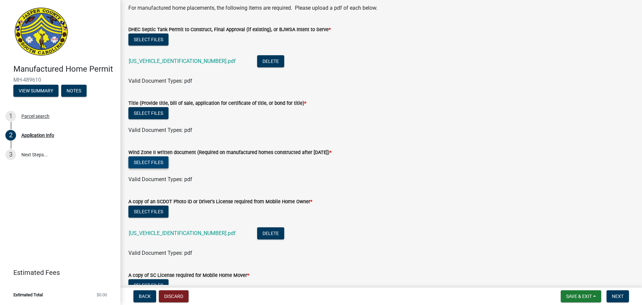
click at [156, 168] on button "Select files" at bounding box center [148, 162] width 40 height 12
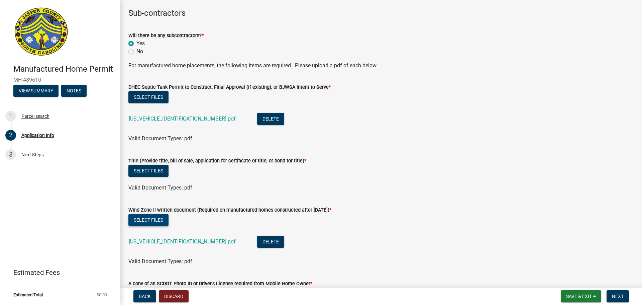
scroll to position [1620, 0]
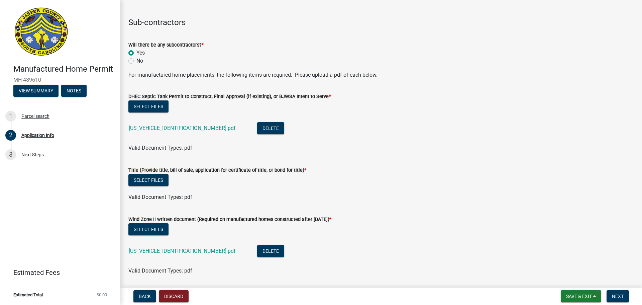
click at [157, 196] on wm-upload "Select files Valid Document Types: pdf" at bounding box center [381, 187] width 506 height 27
click at [148, 186] on button "Select files" at bounding box center [148, 180] width 40 height 12
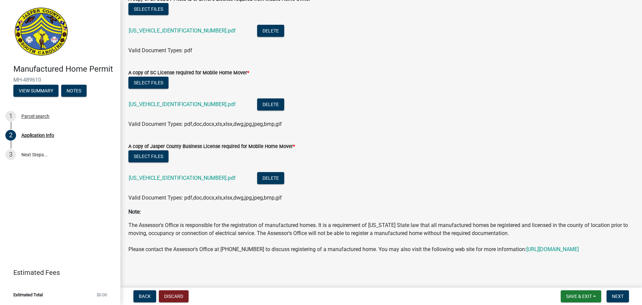
scroll to position [1954, 0]
click at [628, 292] on button "Next" at bounding box center [618, 296] width 22 height 12
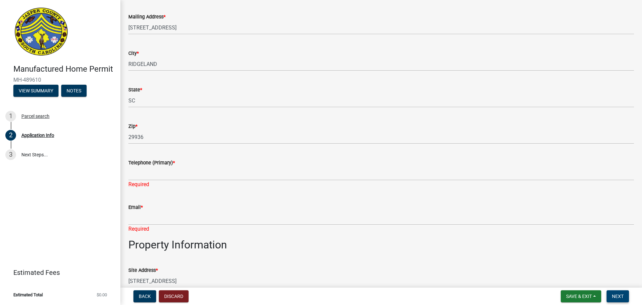
scroll to position [345, 0]
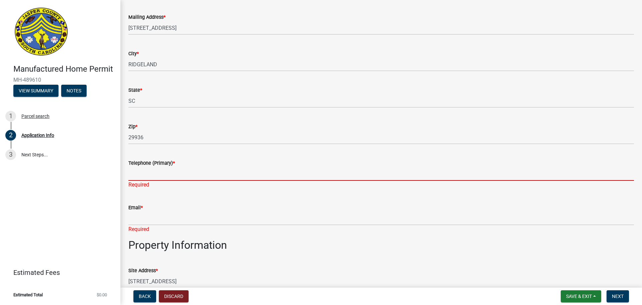
click at [177, 177] on input "Telephone (Primary) *" at bounding box center [381, 174] width 506 height 14
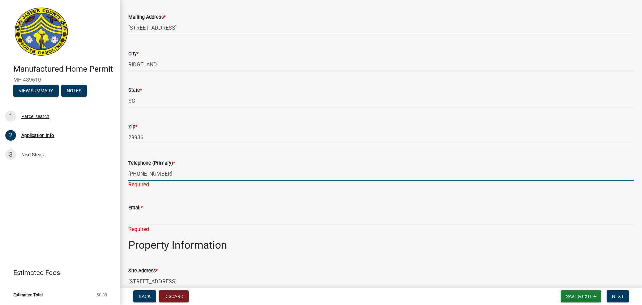
type input "[PHONE_NUMBER]"
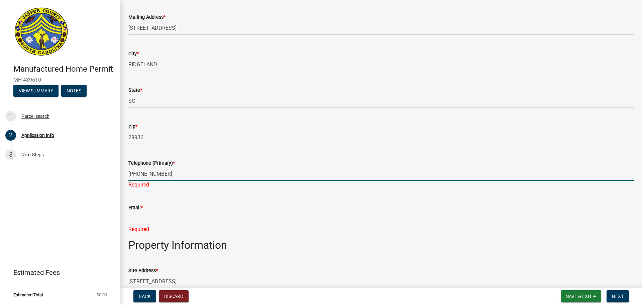
click at [156, 224] on input "Email *" at bounding box center [381, 218] width 506 height 14
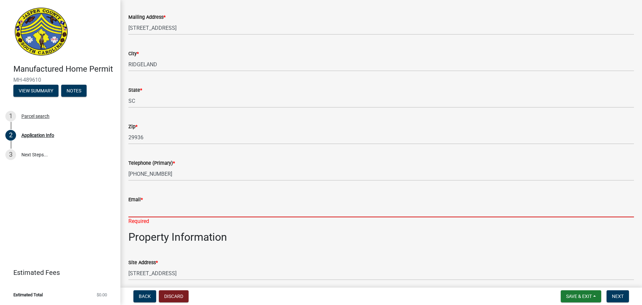
type input "[EMAIL_ADDRESS][DOMAIN_NAME]"
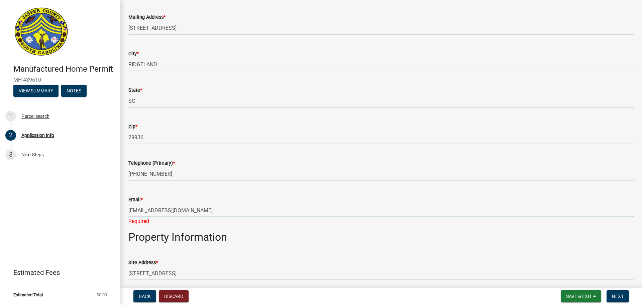
click at [347, 244] on wm-data-entity-input "Property Information" at bounding box center [381, 239] width 506 height 18
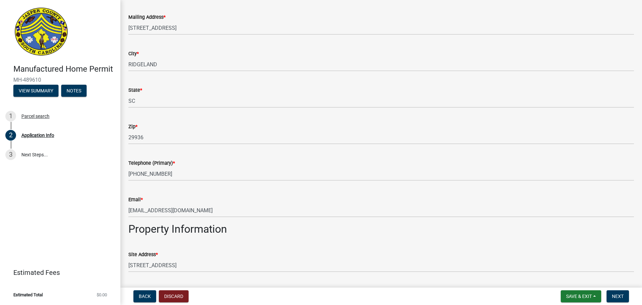
click at [405, 250] on div "Site Address * [STREET_ADDRESS]" at bounding box center [381, 256] width 506 height 31
click at [614, 295] on span "Next" at bounding box center [618, 295] width 12 height 5
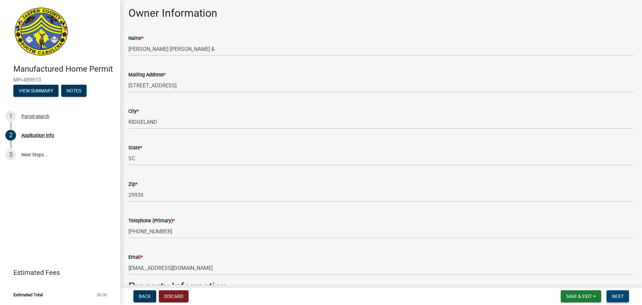
scroll to position [178, 0]
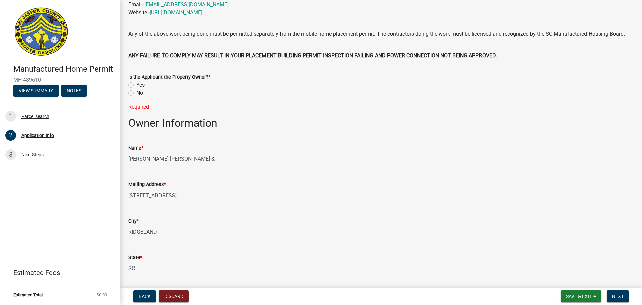
click at [136, 97] on label "No" at bounding box center [139, 93] width 7 height 8
click at [136, 93] on input "No" at bounding box center [138, 91] width 4 height 4
radio input "true"
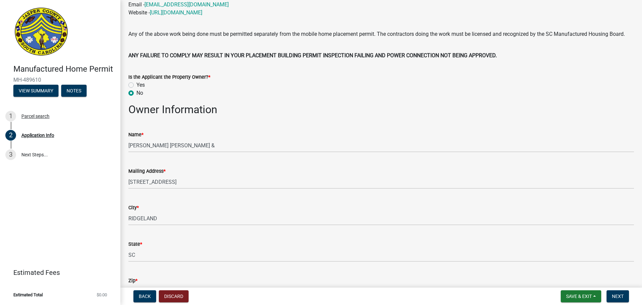
click at [610, 290] on nav "Back Discard Save & Exit Save Save & Exit Next" at bounding box center [381, 295] width 522 height 17
click at [619, 297] on span "Next" at bounding box center [618, 295] width 12 height 5
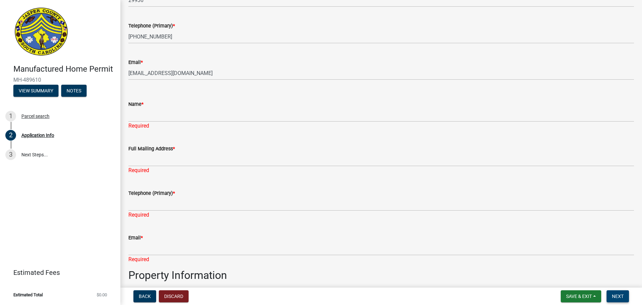
scroll to position [468, 0]
click at [175, 108] on div "Name *" at bounding box center [381, 104] width 506 height 8
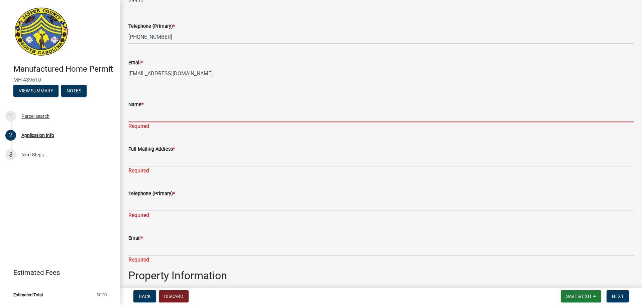
click at [175, 121] on input "Name *" at bounding box center [381, 115] width 506 height 14
type input "Oakwood Homes of [GEOGRAPHIC_DATA]"
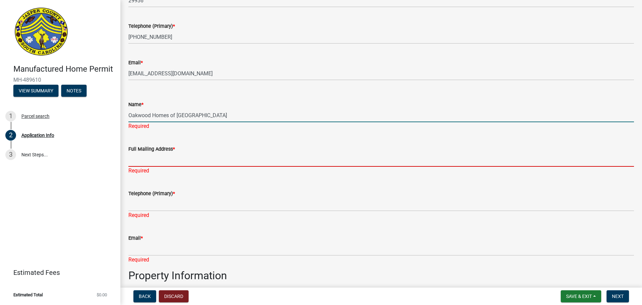
type input "[STREET_ADDRESS][PERSON_NAME]"
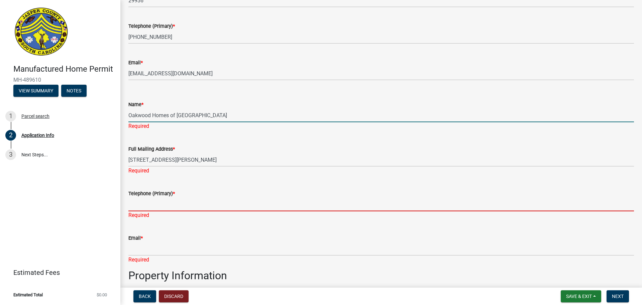
type input "8438464536"
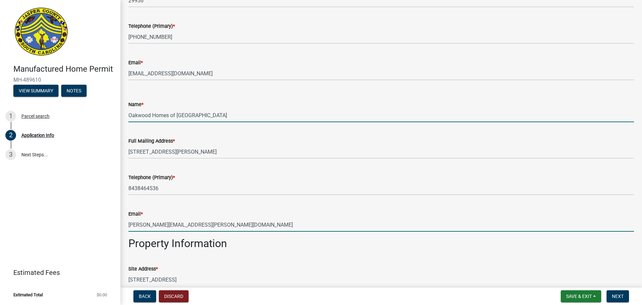
click at [176, 231] on input "[PERSON_NAME][EMAIL_ADDRESS][PERSON_NAME][DOMAIN_NAME]" at bounding box center [381, 225] width 506 height 14
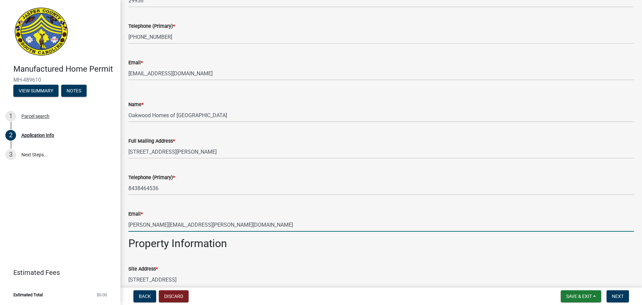
type input "[EMAIL_ADDRESS][DOMAIN_NAME]"
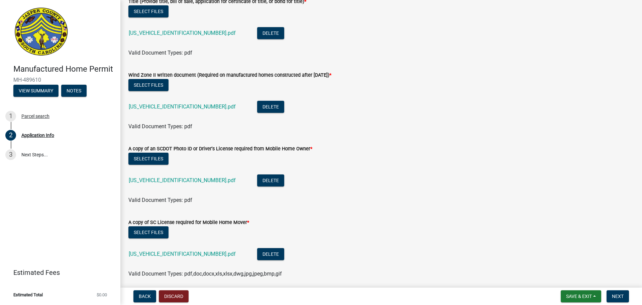
scroll to position [2105, 0]
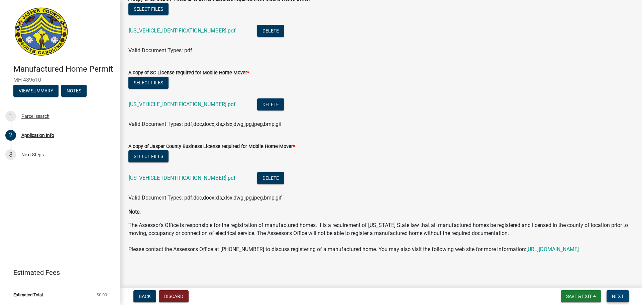
click at [615, 294] on span "Next" at bounding box center [618, 295] width 12 height 5
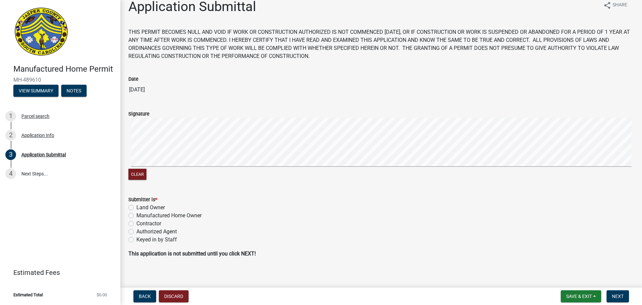
scroll to position [14, 0]
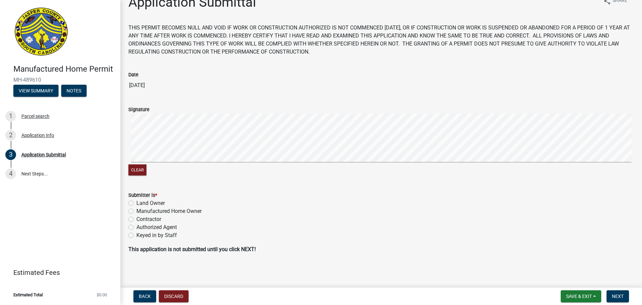
click at [154, 218] on label "Contractor" at bounding box center [148, 219] width 25 height 8
click at [141, 218] on input "Contractor" at bounding box center [138, 217] width 4 height 4
radio input "true"
click at [622, 292] on button "Next" at bounding box center [618, 296] width 22 height 12
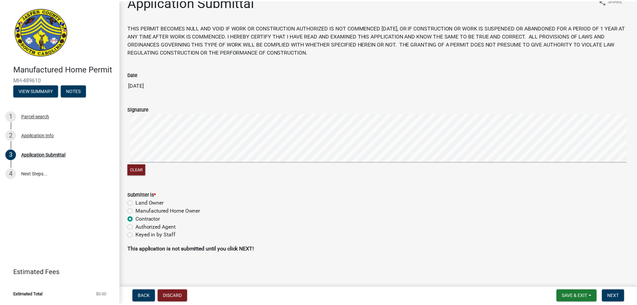
scroll to position [0, 0]
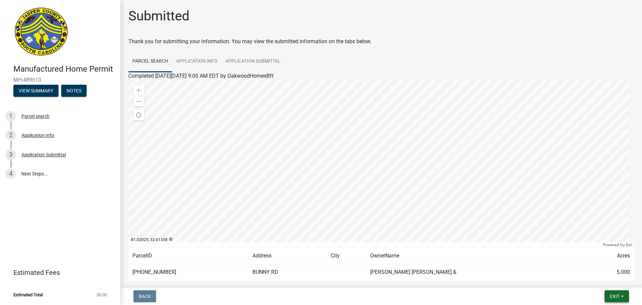
click at [627, 293] on button "Exit" at bounding box center [617, 296] width 24 height 12
click at [614, 281] on button "Save & Exit" at bounding box center [603, 279] width 54 height 16
